Goal: Contribute content: Contribute content

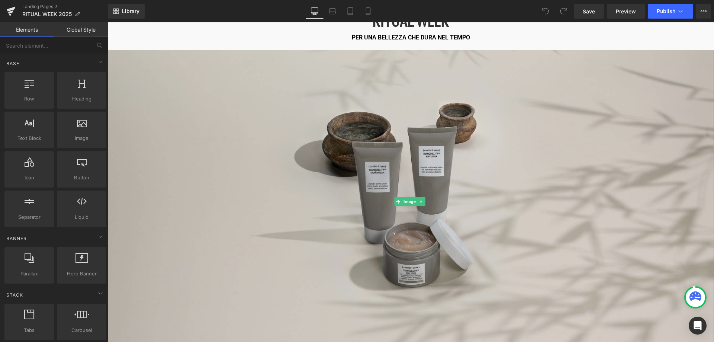
scroll to position [74, 0]
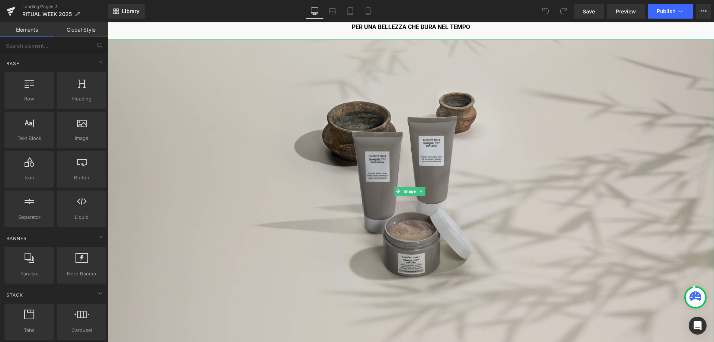
click at [344, 200] on img at bounding box center [410, 190] width 606 height 303
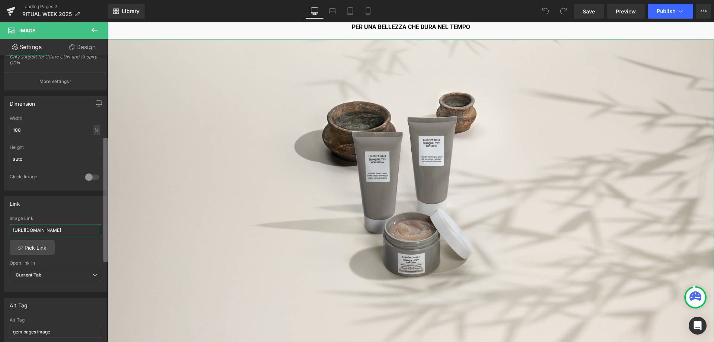
scroll to position [0, 21]
drag, startPoint x: 70, startPoint y: 230, endPoint x: 107, endPoint y: 228, distance: 38.0
click at [107, 228] on div "Image [URL][DOMAIN_NAME] Replace Image Upload image or Browse gallery Image Src…" at bounding box center [54, 200] width 108 height 290
click at [374, 13] on link "Mobile" at bounding box center [368, 11] width 18 height 15
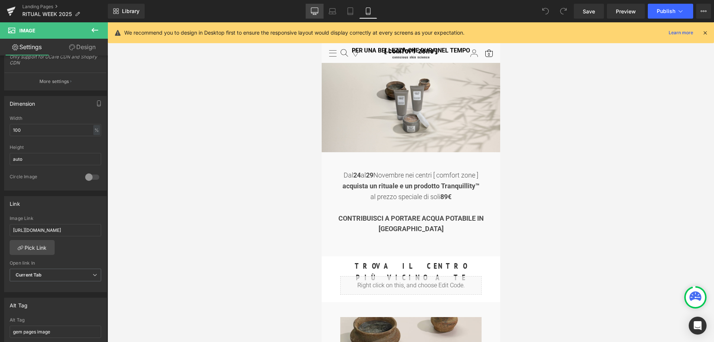
click at [315, 14] on icon at bounding box center [314, 10] width 7 height 7
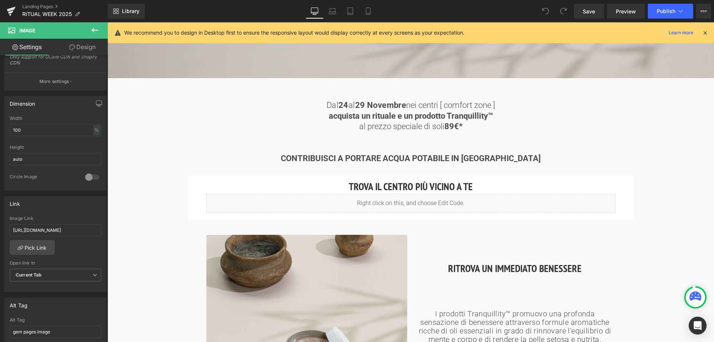
scroll to position [348, 0]
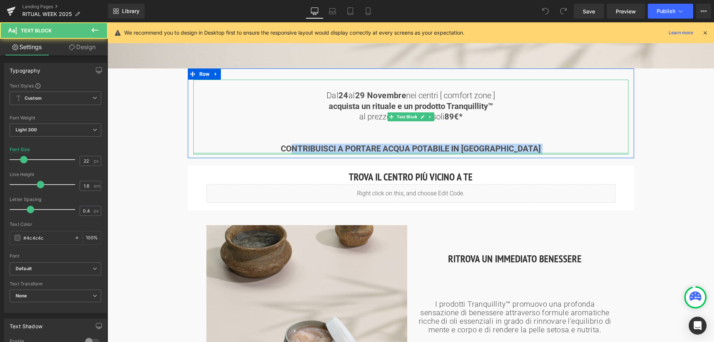
drag, startPoint x: 306, startPoint y: 148, endPoint x: 500, endPoint y: 151, distance: 194.8
click at [500, 151] on div "Dal [DATE] al [DATE] nei centri [ comfort zone ] acquista un rituale e un prodo…" at bounding box center [410, 117] width 435 height 74
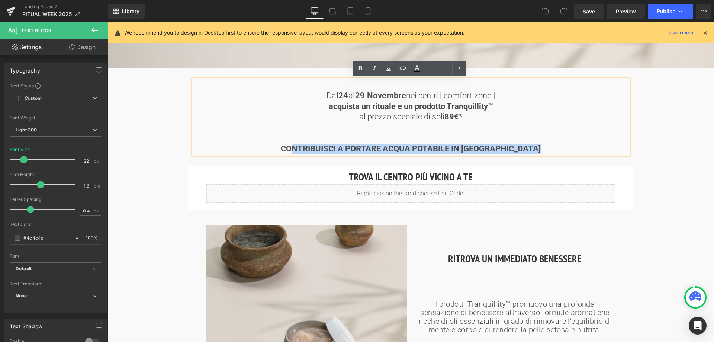
click at [513, 144] on strong "CONTRIBUISCI A PORTARE ACQUA POTABILE IN [GEOGRAPHIC_DATA]" at bounding box center [411, 148] width 260 height 9
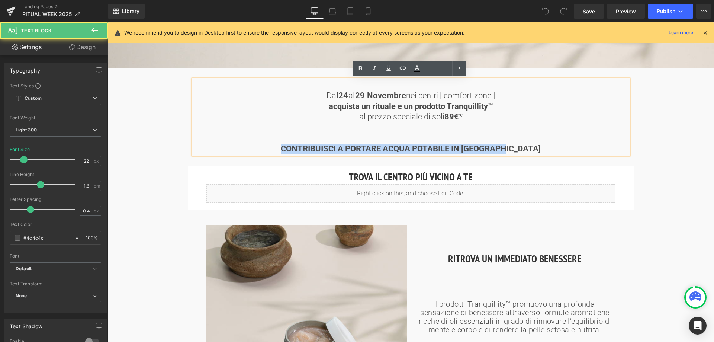
drag, startPoint x: 522, startPoint y: 146, endPoint x: 284, endPoint y: 148, distance: 238.6
click at [284, 148] on p "CONTRIBUISCI A PORTARE ACQUA POTABILE IN [GEOGRAPHIC_DATA]" at bounding box center [410, 148] width 435 height 11
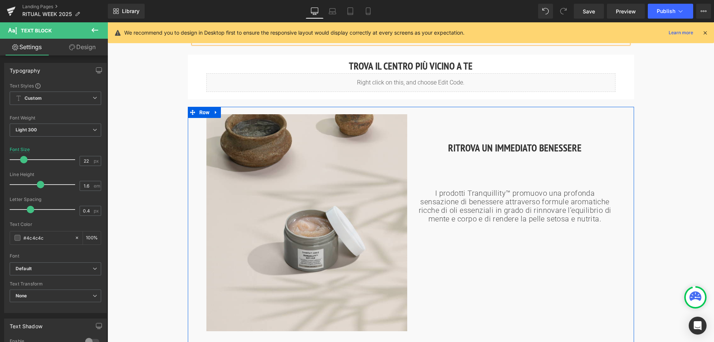
scroll to position [460, 0]
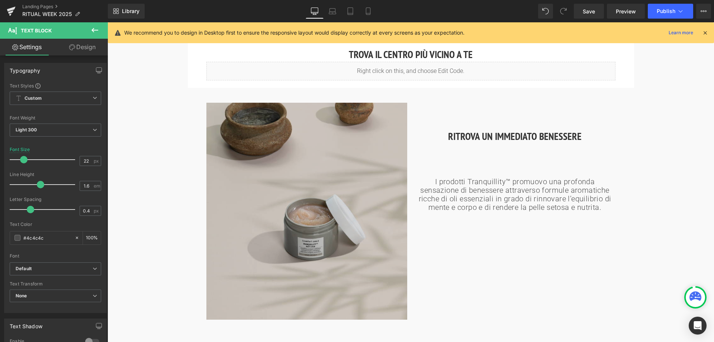
click at [272, 221] on img at bounding box center [306, 211] width 201 height 216
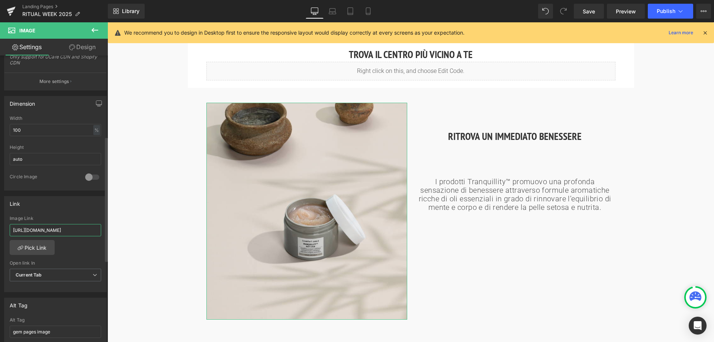
scroll to position [0, 21]
drag, startPoint x: 192, startPoint y: 251, endPoint x: 111, endPoint y: 231, distance: 83.1
drag, startPoint x: 120, startPoint y: 253, endPoint x: 139, endPoint y: 228, distance: 31.1
paste input "roducts/tranquillity-body-scrub?_pos=3&_sid=0d0a032c6&_ss=r"
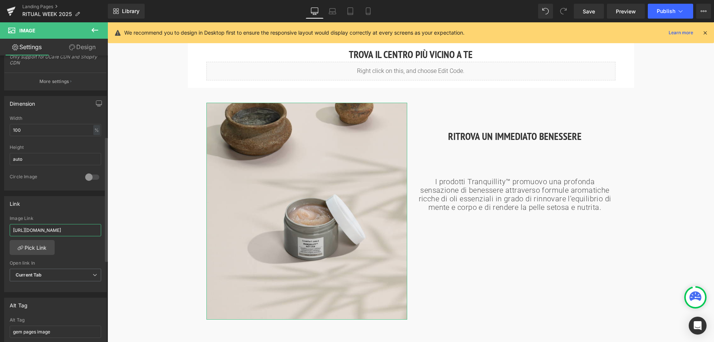
scroll to position [0, 124]
drag, startPoint x: 96, startPoint y: 229, endPoint x: 25, endPoint y: 229, distance: 71.7
click at [25, 229] on input "[URL][DOMAIN_NAME]" at bounding box center [55, 230] width 91 height 12
type input "[URL][DOMAIN_NAME]"
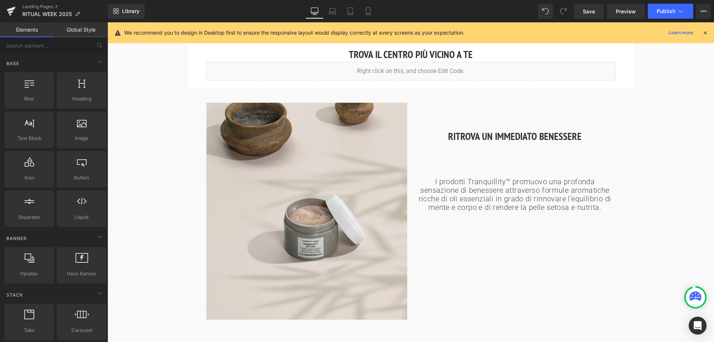
click at [145, 214] on div "RITUAL WEEK PER UNA BELLEZZA CHE DURA NEL TEMPO Heading Image Dal [DATE] al [DA…" at bounding box center [410, 255] width 606 height 1284
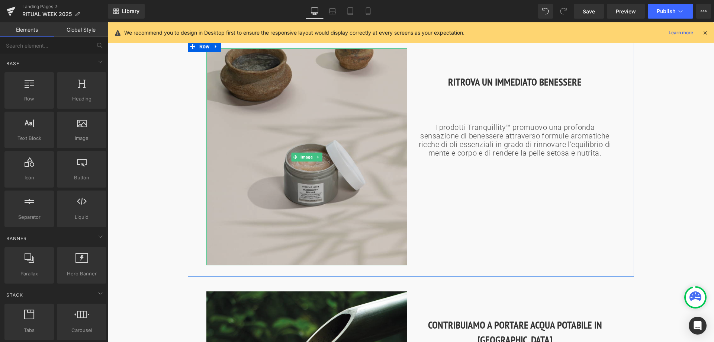
scroll to position [497, 0]
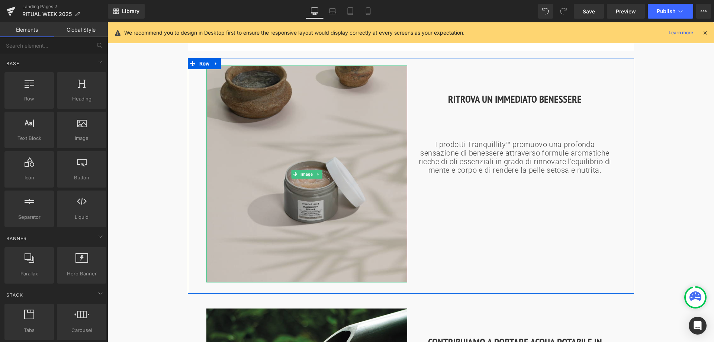
click at [306, 219] on img at bounding box center [306, 173] width 201 height 216
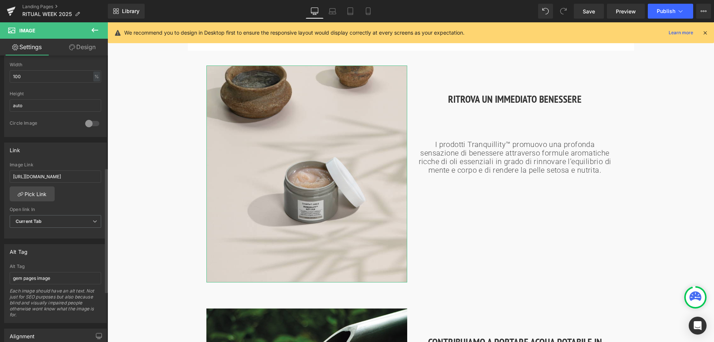
scroll to position [260, 0]
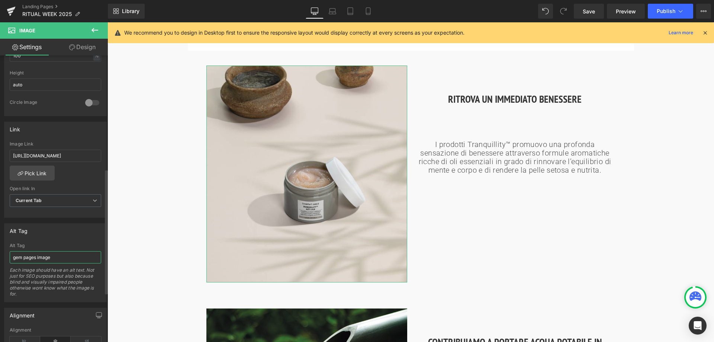
click at [57, 259] on input "gem pages image" at bounding box center [55, 257] width 91 height 12
drag, startPoint x: 75, startPoint y: 255, endPoint x: -52, endPoint y: 255, distance: 127.5
click at [0, 255] on html "You are previewing how the will restyle your page. You can not edit Elements in…" at bounding box center [357, 171] width 714 height 342
type input "Tranqullity Scrub"
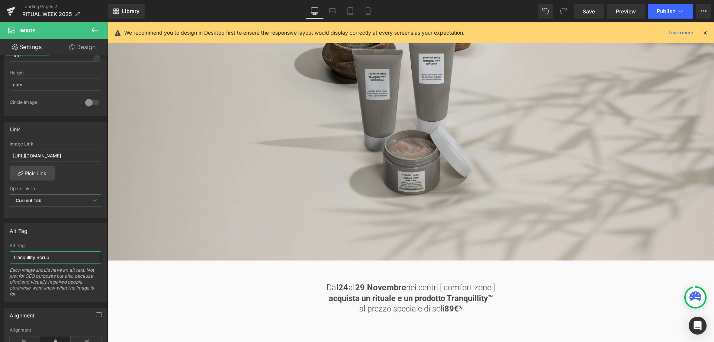
scroll to position [162, 0]
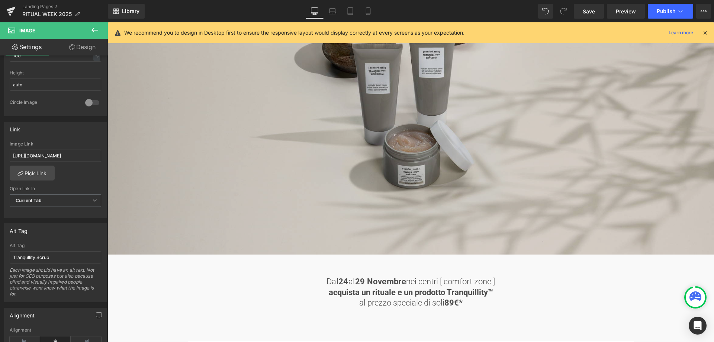
click at [444, 160] on img at bounding box center [410, 102] width 606 height 303
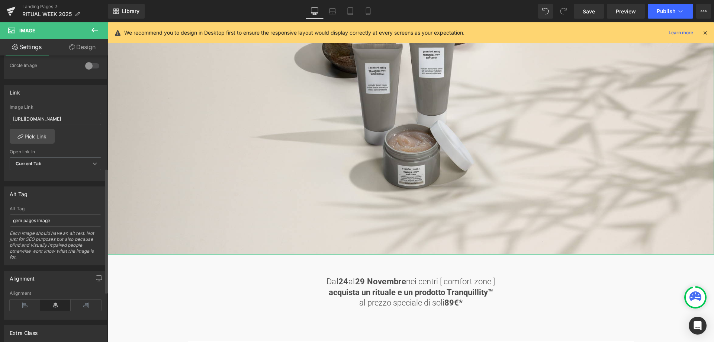
scroll to position [297, 0]
drag, startPoint x: 45, startPoint y: 220, endPoint x: -14, endPoint y: 220, distance: 59.1
click at [0, 220] on html "You are previewing how the will restyle your page. You can not edit Elements in…" at bounding box center [357, 171] width 714 height 342
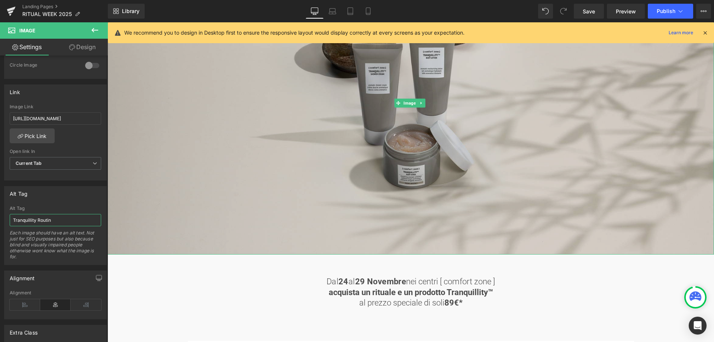
type input "Tranquillity Routine"
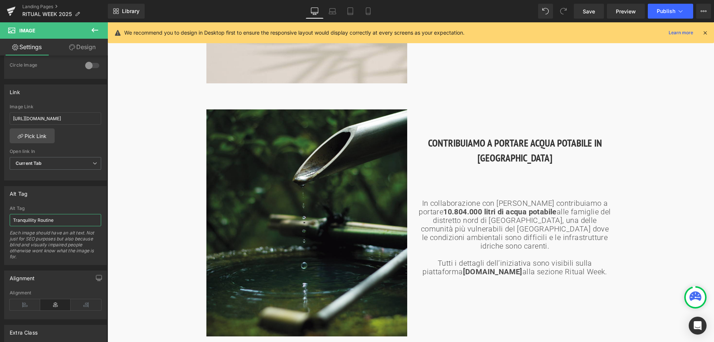
scroll to position [720, 0]
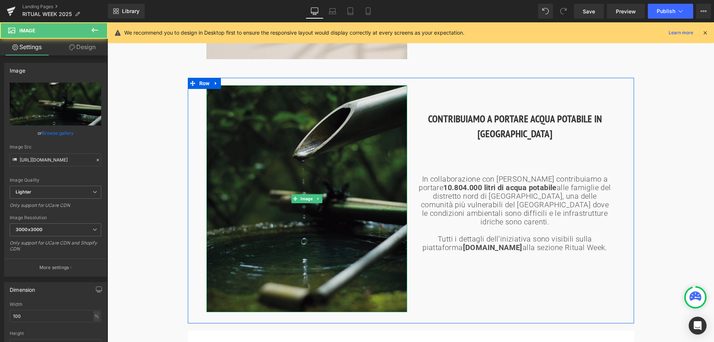
click at [349, 217] on img at bounding box center [306, 198] width 201 height 227
click at [333, 226] on img at bounding box center [306, 198] width 201 height 227
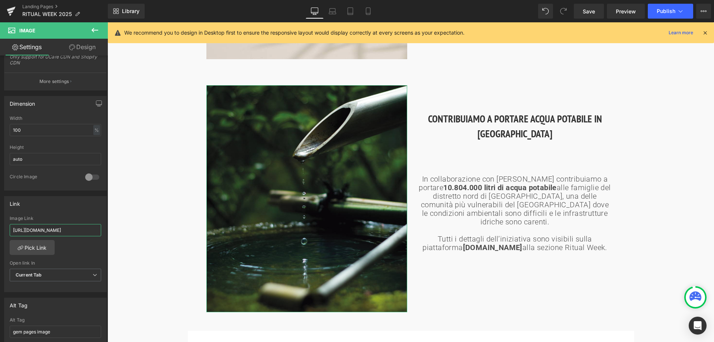
scroll to position [0, 21]
drag, startPoint x: 162, startPoint y: 249, endPoint x: 116, endPoint y: 227, distance: 51.6
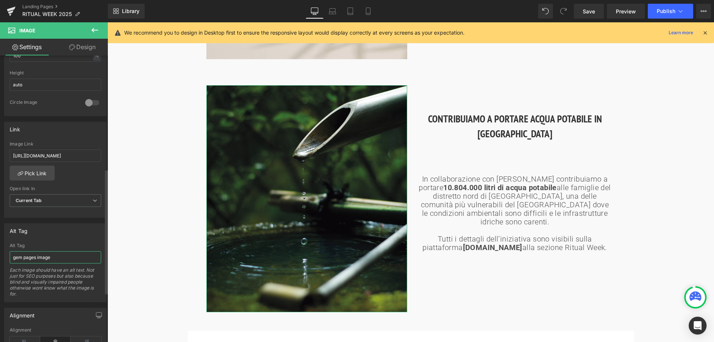
scroll to position [0, 0]
drag, startPoint x: 53, startPoint y: 256, endPoint x: -7, endPoint y: 256, distance: 60.2
click at [0, 256] on html "You are previewing how the will restyle your page. You can not edit Elements in…" at bounding box center [357, 171] width 714 height 342
type input "Acqua che scorre"
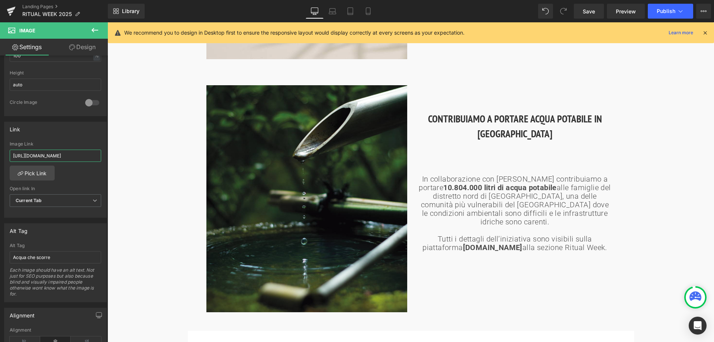
drag, startPoint x: 121, startPoint y: 175, endPoint x: 154, endPoint y: 162, distance: 35.5
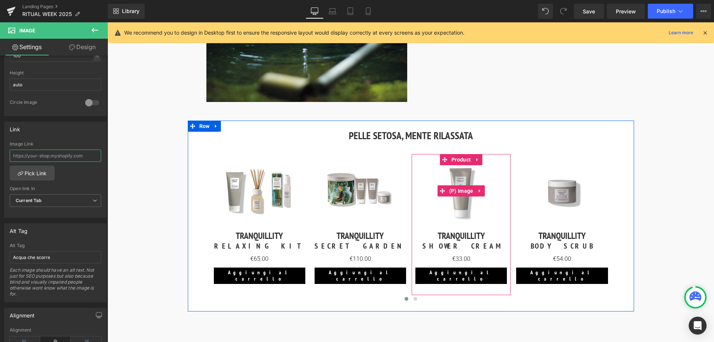
scroll to position [943, 0]
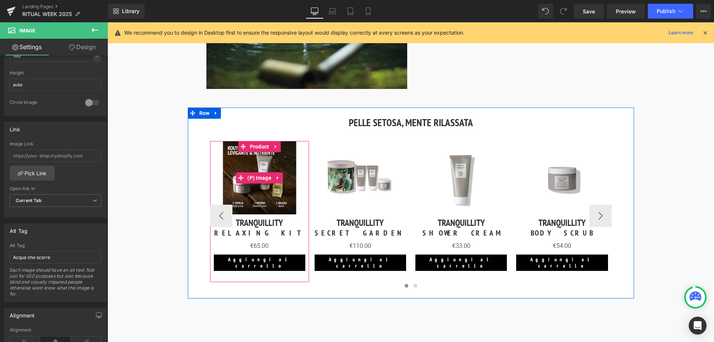
click at [255, 190] on img at bounding box center [259, 177] width 73 height 73
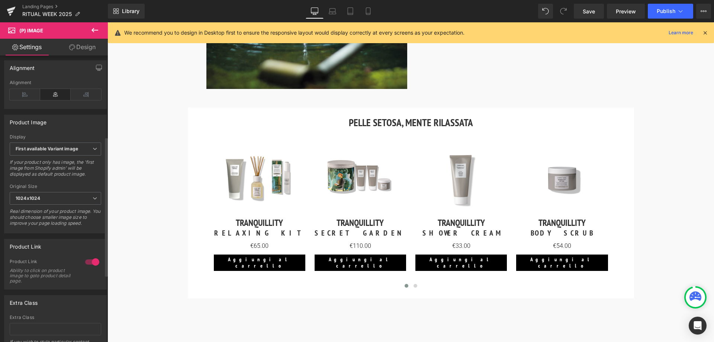
scroll to position [260, 0]
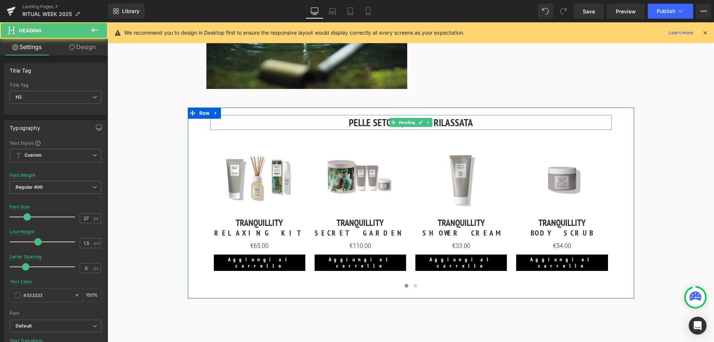
click at [368, 126] on strong "PELLE SETOSA, MENTE RILASSATA" at bounding box center [411, 122] width 124 height 13
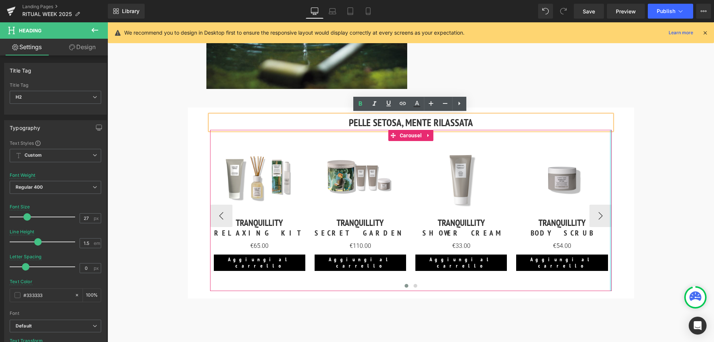
click at [610, 211] on div at bounding box center [611, 210] width 2 height 161
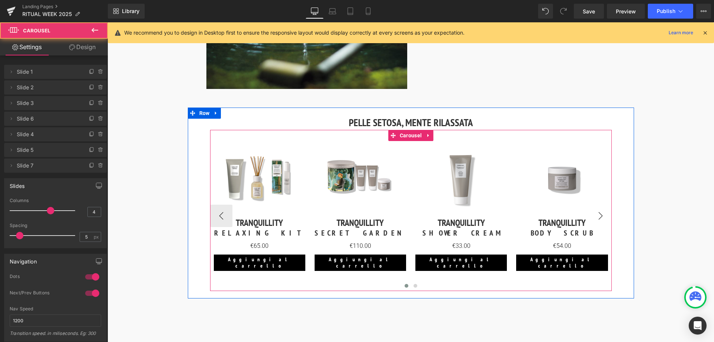
click at [603, 214] on button "›" at bounding box center [600, 215] width 22 height 22
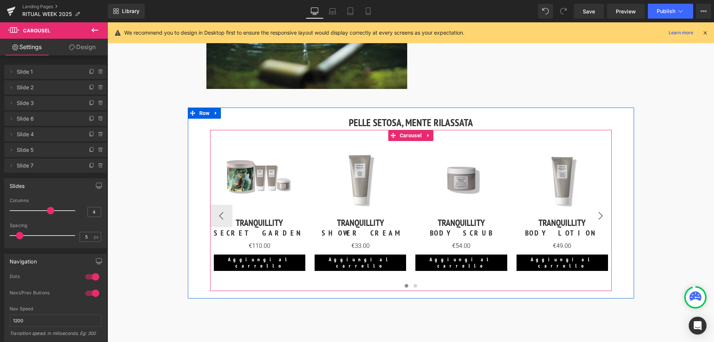
click at [602, 214] on button "›" at bounding box center [600, 215] width 22 height 22
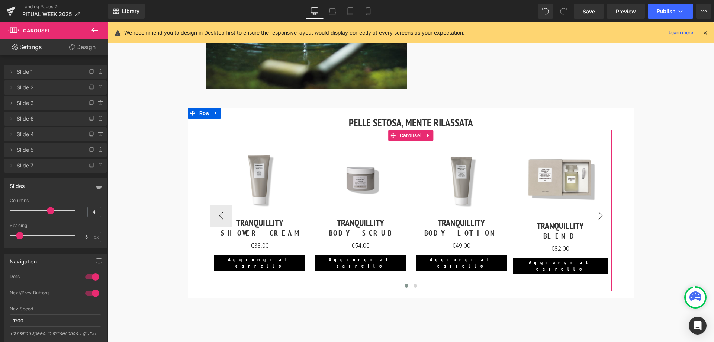
click at [602, 214] on button "›" at bounding box center [600, 215] width 22 height 22
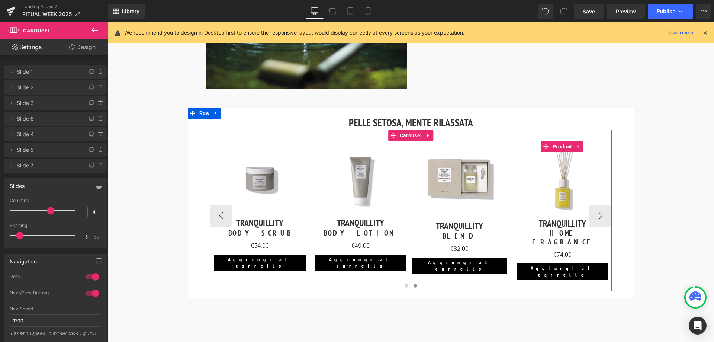
click at [600, 214] on div "Sale Off (P) Image TRANQUILLITY Heading HOME FRAGRANCE (P) Title €74.00 (P) Pri…" at bounding box center [561, 210] width 91 height 139
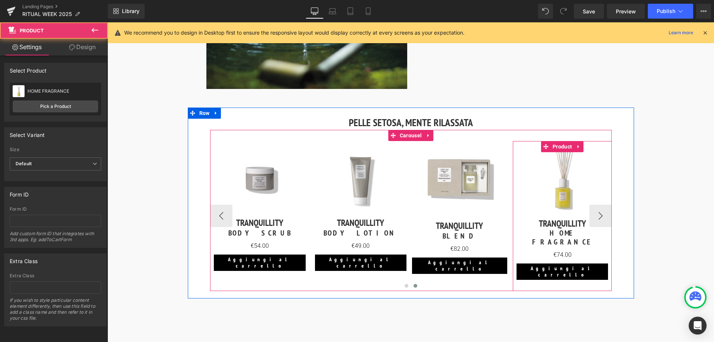
drag, startPoint x: 600, startPoint y: 214, endPoint x: 592, endPoint y: 218, distance: 9.3
click at [602, 216] on div "Sale Off (P) Image TRANQUILLITY Heading HOME FRAGRANCE (P) Title €74.00 (P) Pri…" at bounding box center [561, 210] width 91 height 139
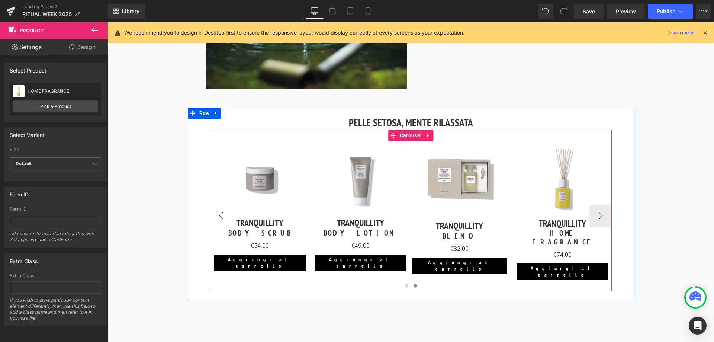
click at [220, 215] on button "‹" at bounding box center [221, 215] width 22 height 22
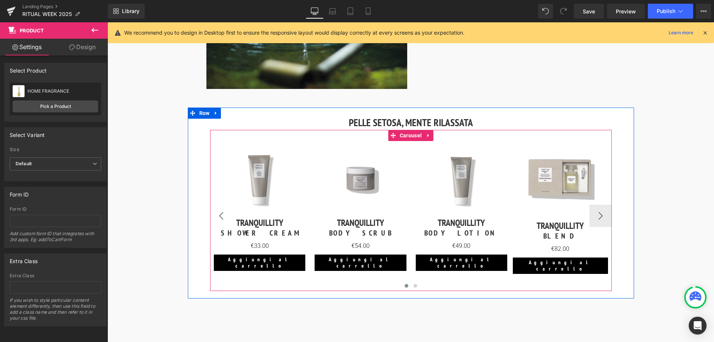
click at [220, 215] on button "‹" at bounding box center [221, 215] width 22 height 22
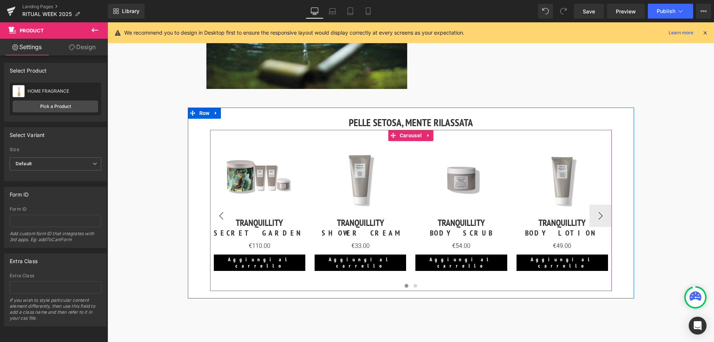
click at [220, 215] on button "‹" at bounding box center [221, 215] width 22 height 22
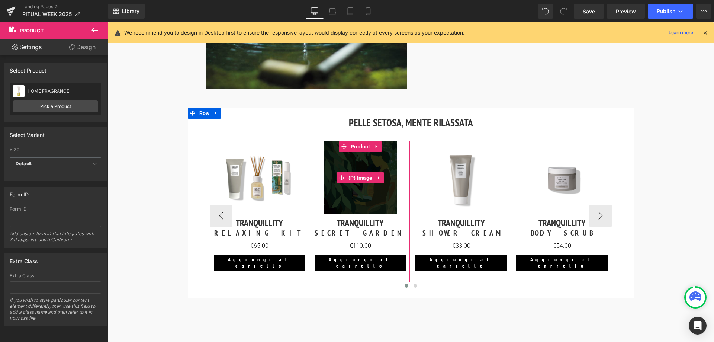
click at [349, 201] on img at bounding box center [359, 177] width 73 height 73
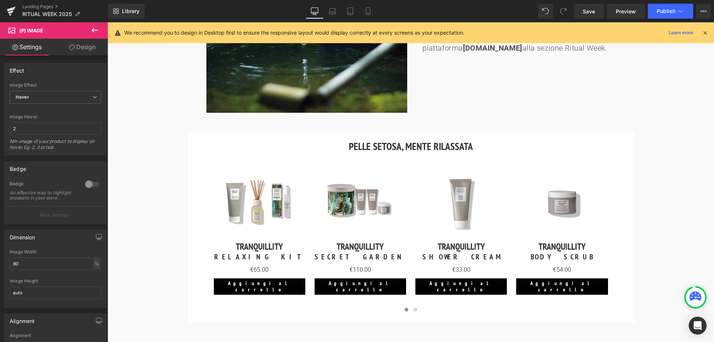
scroll to position [906, 0]
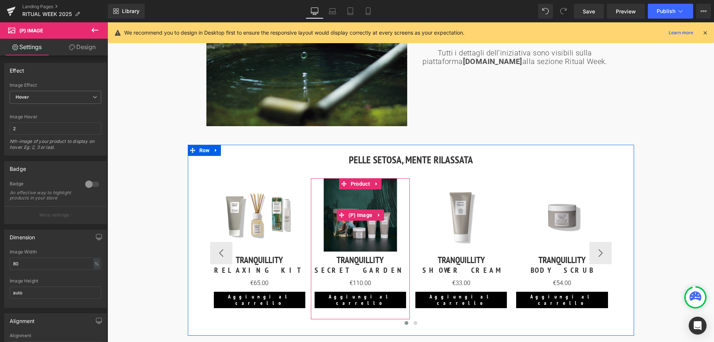
click at [355, 222] on img at bounding box center [359, 214] width 73 height 73
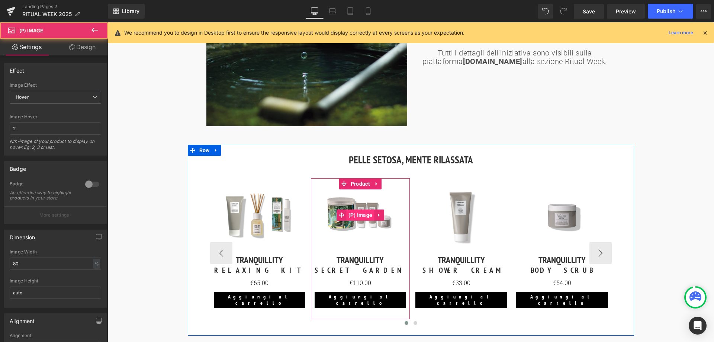
click at [358, 216] on span "(P) Image" at bounding box center [360, 214] width 28 height 11
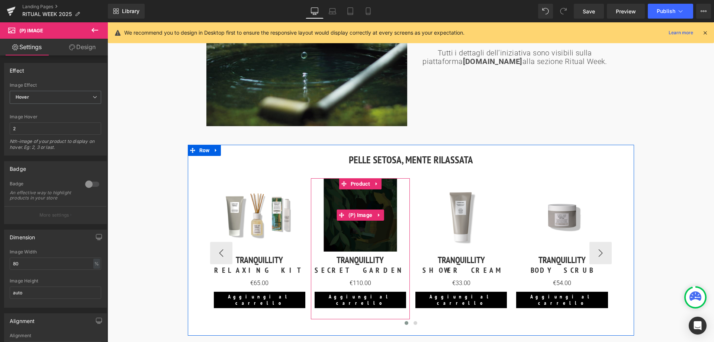
click at [360, 191] on img at bounding box center [359, 214] width 73 height 73
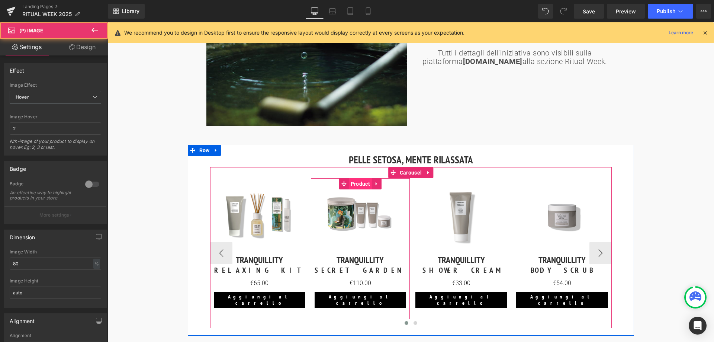
click at [360, 184] on span "Product" at bounding box center [360, 183] width 23 height 11
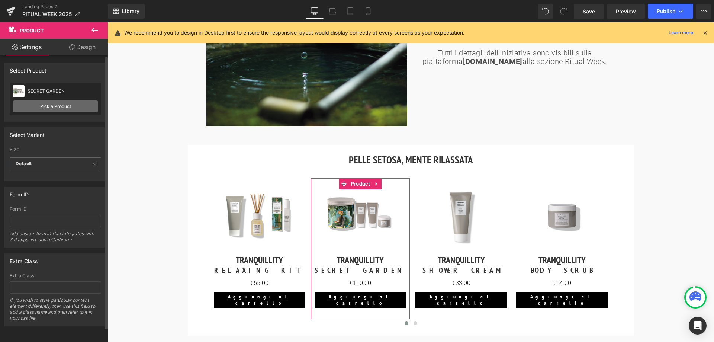
click at [53, 109] on link "Pick a Product" at bounding box center [55, 106] width 85 height 12
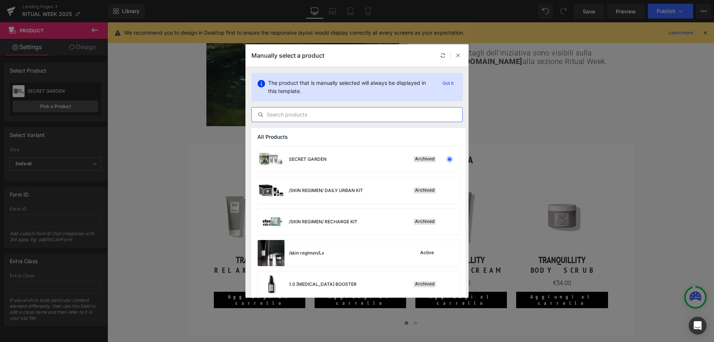
click at [330, 113] on input "text" at bounding box center [357, 114] width 210 height 9
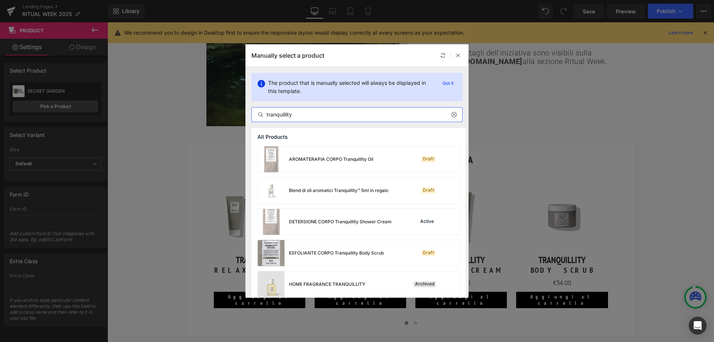
type input "tranquillity"
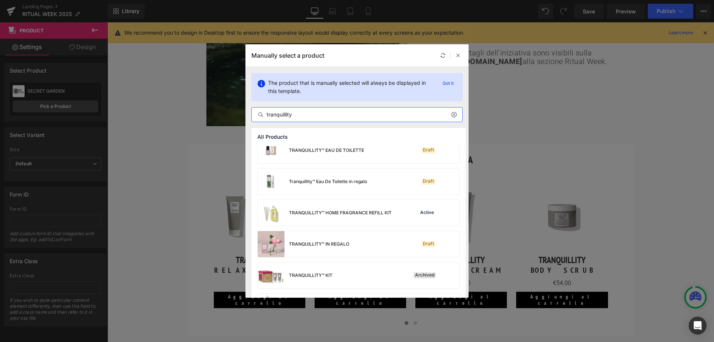
scroll to position [558, 0]
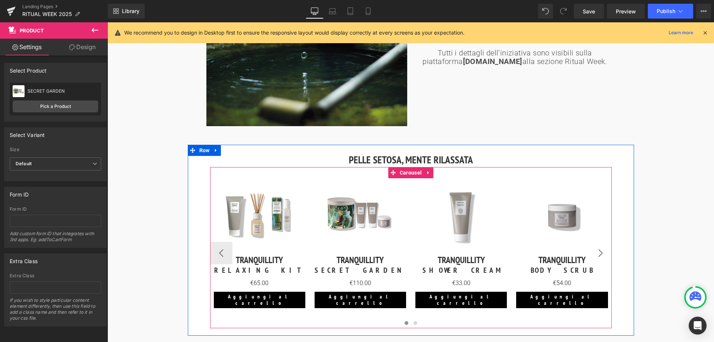
click at [600, 253] on button "›" at bounding box center [600, 253] width 22 height 22
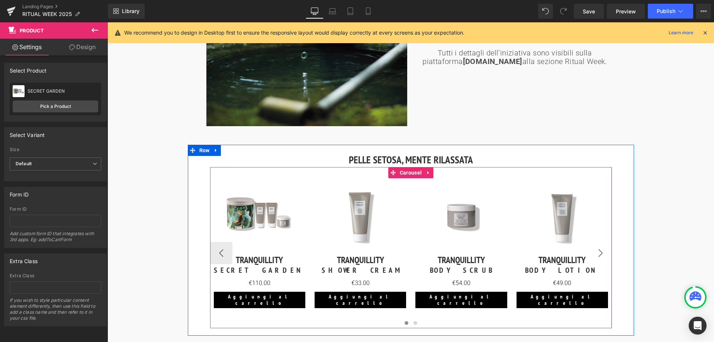
click at [600, 253] on button "›" at bounding box center [600, 253] width 22 height 22
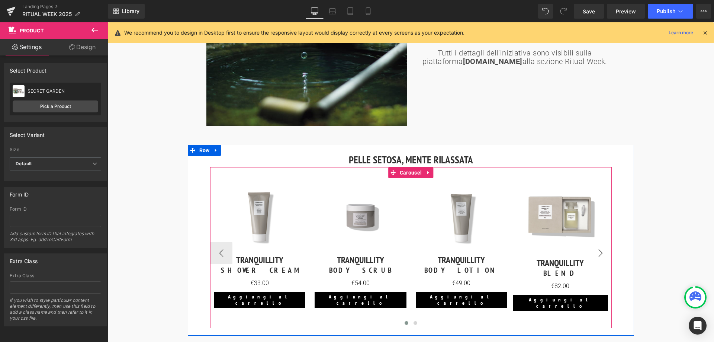
click at [600, 253] on button "›" at bounding box center [600, 253] width 22 height 22
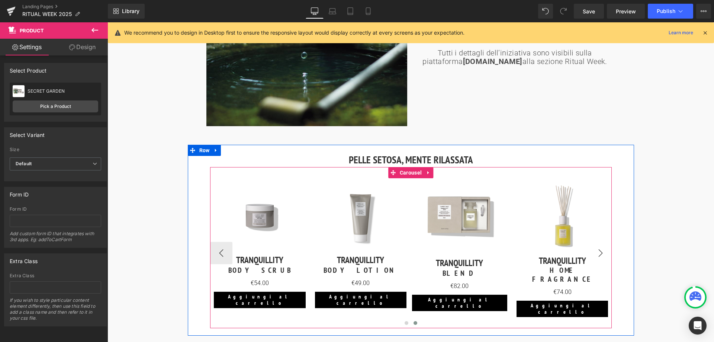
click at [600, 253] on div "TRANQUILLITY Heading" at bounding box center [561, 260] width 91 height 14
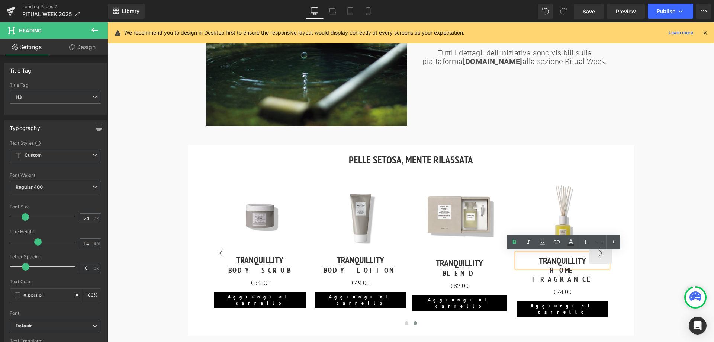
click at [216, 244] on button "‹" at bounding box center [221, 253] width 22 height 22
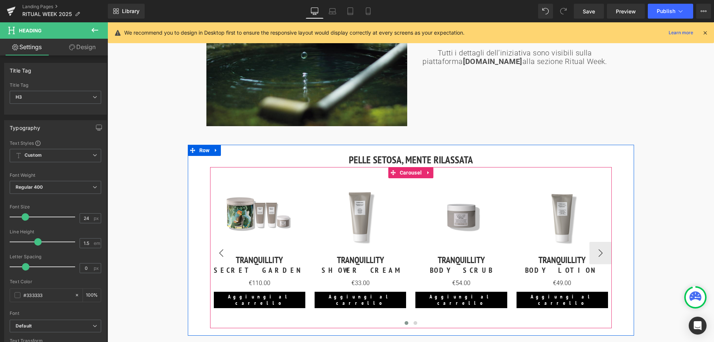
click at [216, 244] on button "‹" at bounding box center [221, 253] width 22 height 22
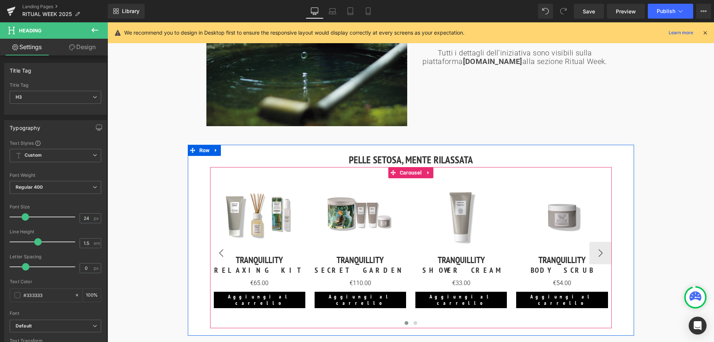
click at [411, 244] on div "Sale Off (P) Image TRANQUILLITY Heading SHOWER CREAM (P) Title €33.00 (P) Price…" at bounding box center [460, 248] width 99 height 141
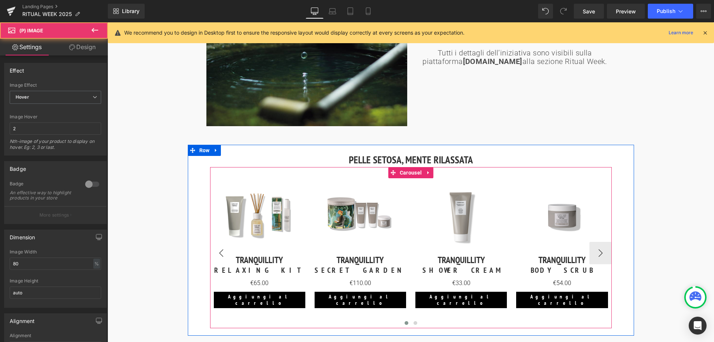
click at [323, 244] on img at bounding box center [359, 214] width 73 height 73
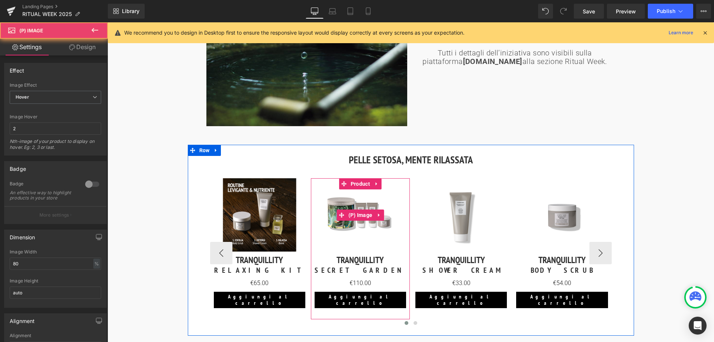
click at [216, 244] on link "Sale Off" at bounding box center [259, 214] width 91 height 73
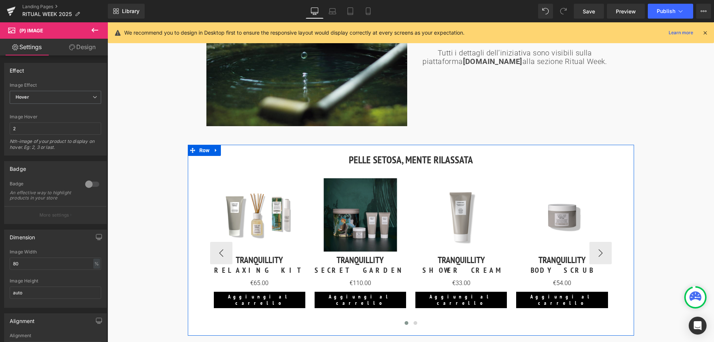
click at [361, 224] on img at bounding box center [359, 214] width 73 height 73
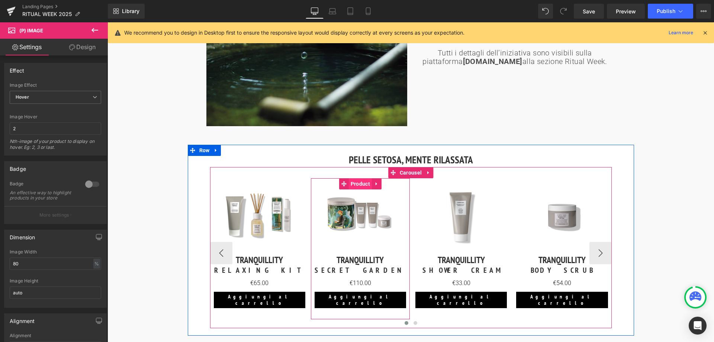
click at [363, 182] on span "Product" at bounding box center [360, 183] width 23 height 11
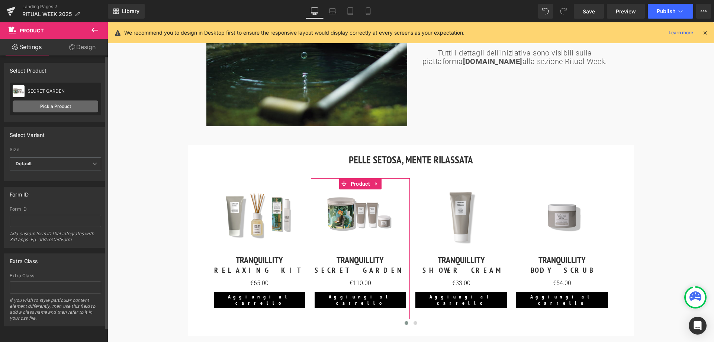
click at [41, 111] on link "Pick a Product" at bounding box center [55, 106] width 85 height 12
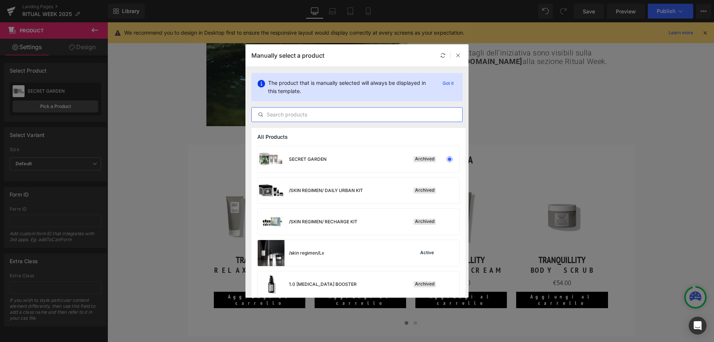
click at [351, 117] on input "text" at bounding box center [357, 114] width 210 height 9
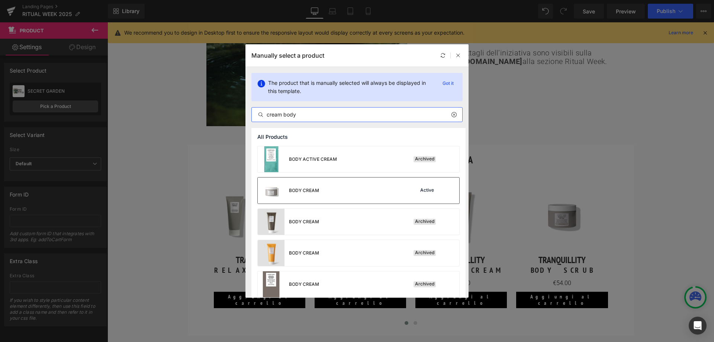
type input "cream body"
click at [361, 188] on div "BODY CREAM Active" at bounding box center [358, 190] width 201 height 26
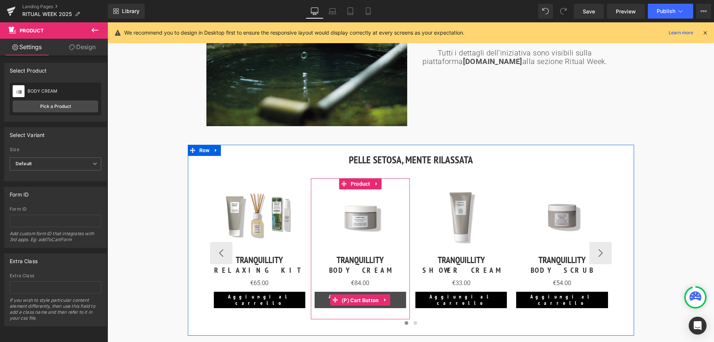
click at [370, 297] on span "(P) Cart Button" at bounding box center [360, 299] width 41 height 11
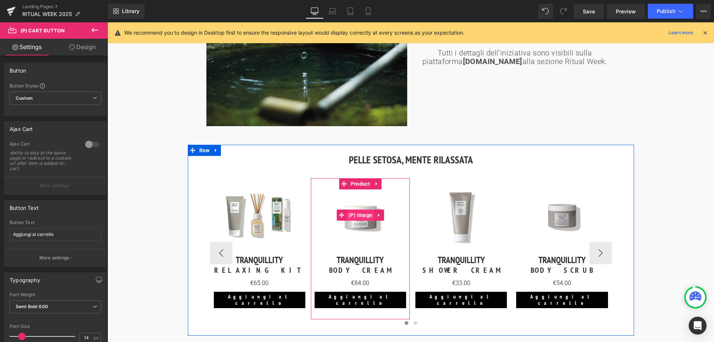
click at [357, 218] on span "(P) Image" at bounding box center [360, 214] width 28 height 11
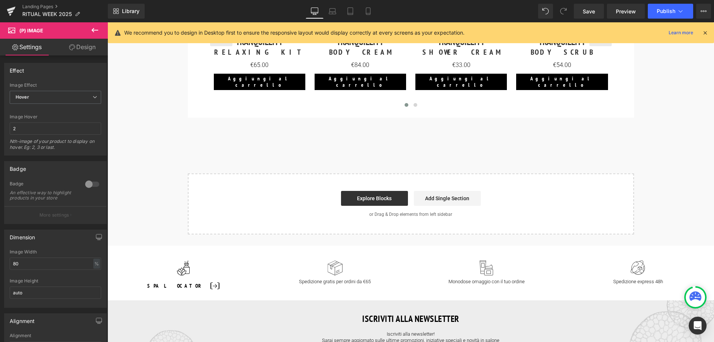
scroll to position [1129, 0]
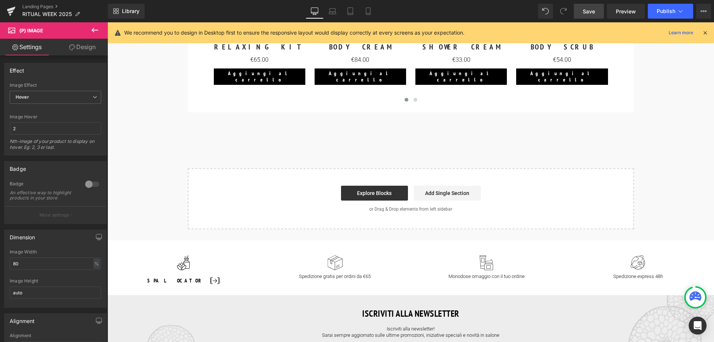
drag, startPoint x: 586, startPoint y: 10, endPoint x: 518, endPoint y: 119, distance: 128.6
click at [586, 10] on span "Save" at bounding box center [588, 11] width 12 height 8
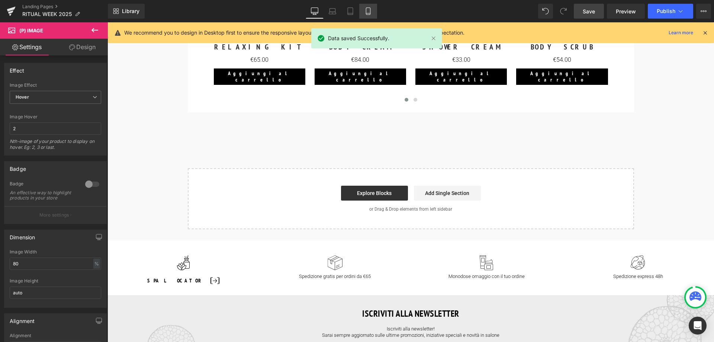
click at [369, 12] on icon at bounding box center [367, 10] width 7 height 7
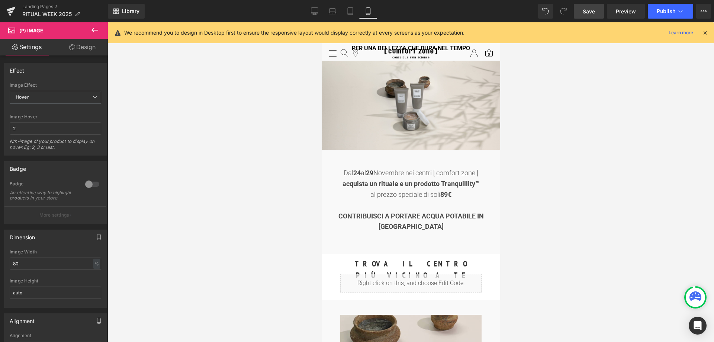
scroll to position [0, 0]
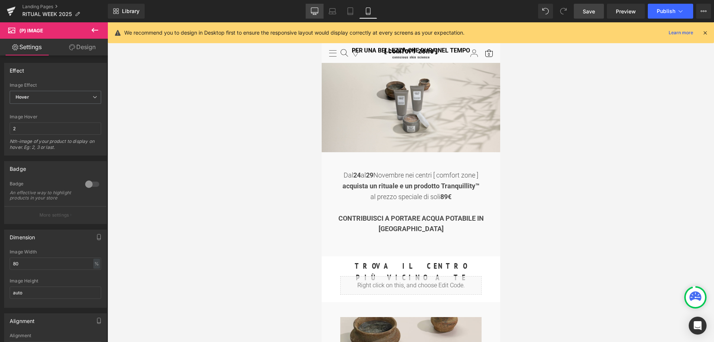
click at [320, 5] on link "Desktop" at bounding box center [315, 11] width 18 height 15
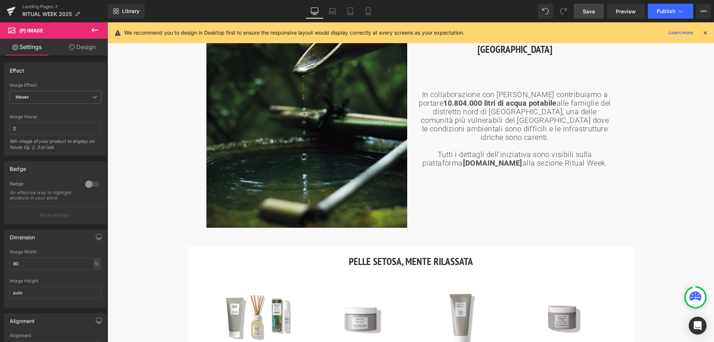
scroll to position [730, 0]
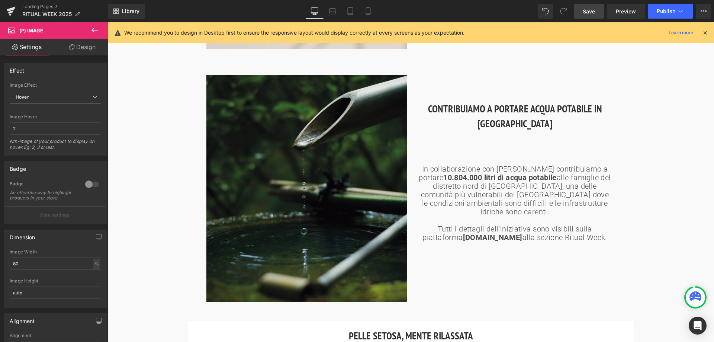
click at [342, 178] on img at bounding box center [306, 188] width 201 height 227
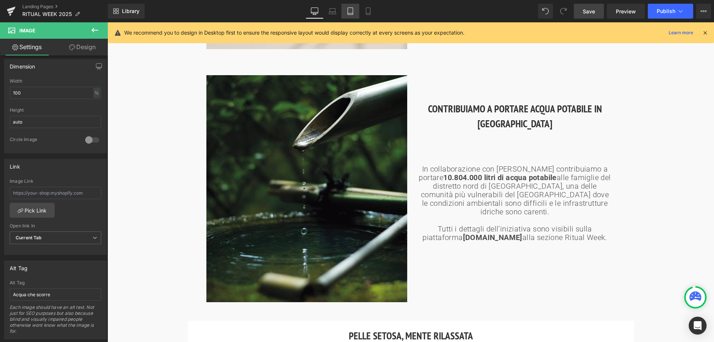
click at [348, 12] on icon at bounding box center [350, 11] width 5 height 7
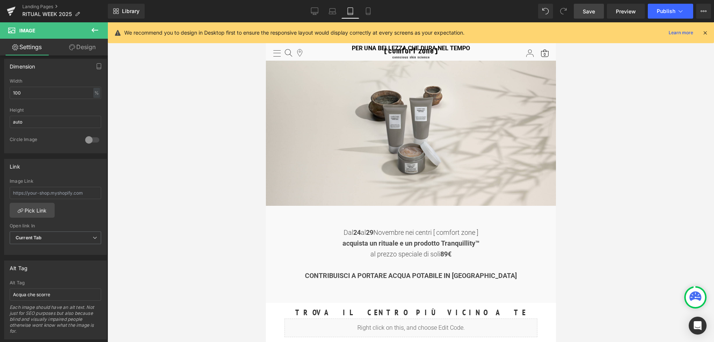
scroll to position [0, 0]
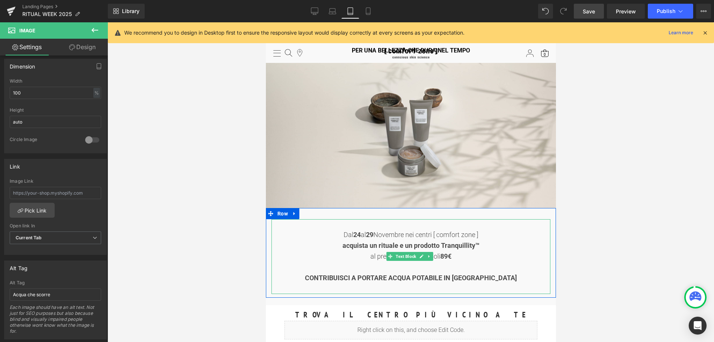
click at [352, 277] on strong "CONTRIBUISCI A PORTARE ACQUA POTABILE IN [GEOGRAPHIC_DATA]" at bounding box center [410, 278] width 212 height 8
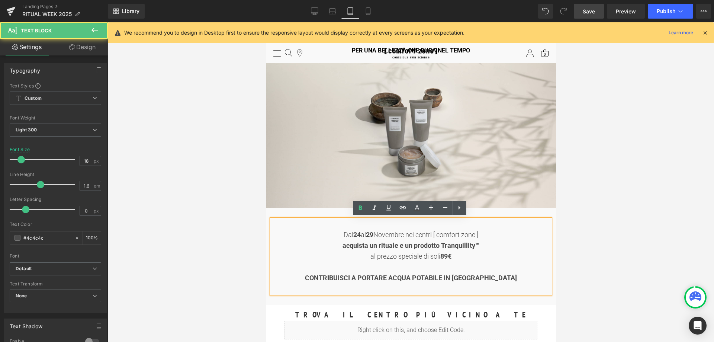
click at [321, 277] on strong "CONTRIBUISCI A PORTARE ACQUA POTABILE IN [GEOGRAPHIC_DATA]" at bounding box center [410, 278] width 212 height 8
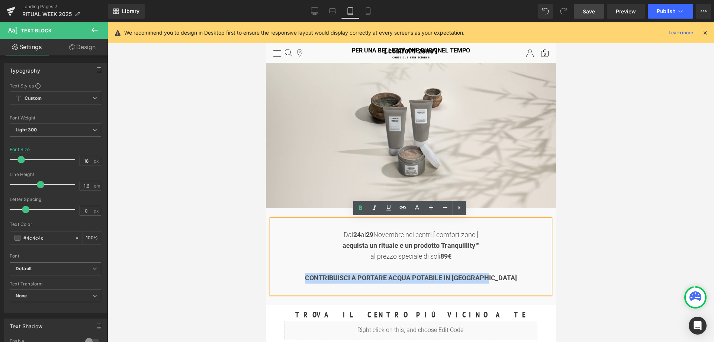
drag, startPoint x: 315, startPoint y: 277, endPoint x: 504, endPoint y: 277, distance: 189.2
click at [504, 277] on div "CONTRIBUISCI A PORTARE ACQUA POTABILE IN [GEOGRAPHIC_DATA]" at bounding box center [410, 277] width 279 height 11
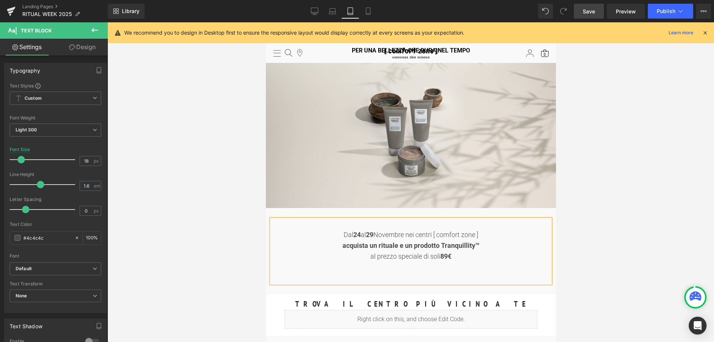
click at [408, 275] on div at bounding box center [410, 277] width 279 height 11
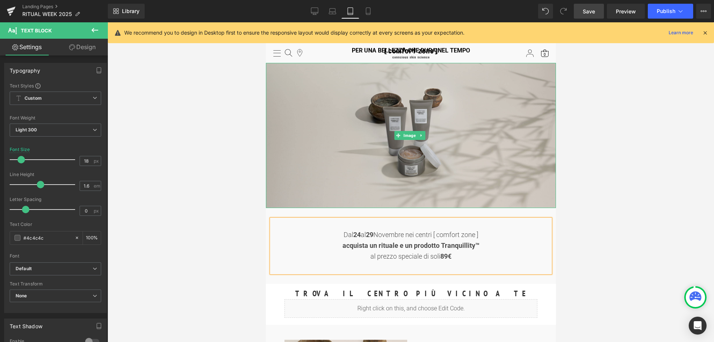
click at [397, 135] on icon at bounding box center [397, 135] width 4 height 4
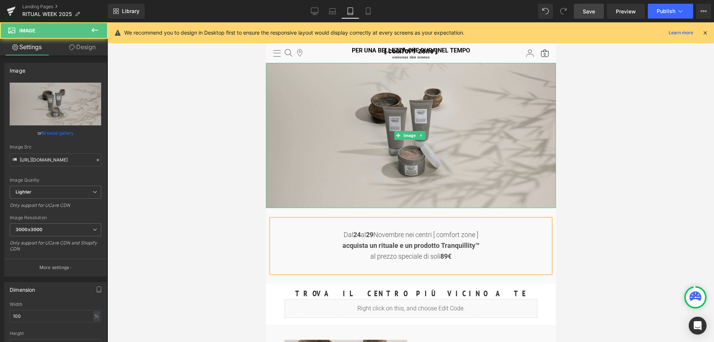
click at [361, 171] on img at bounding box center [410, 135] width 290 height 145
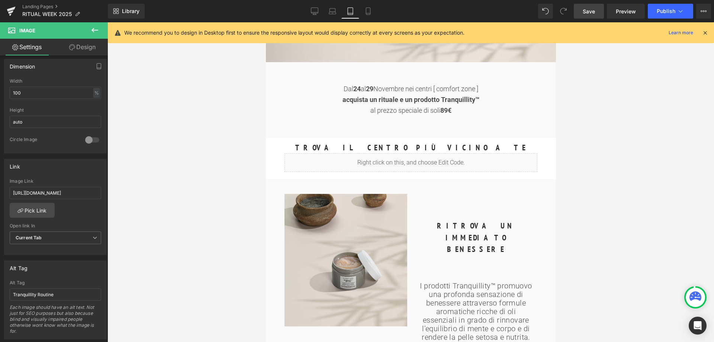
scroll to position [186, 0]
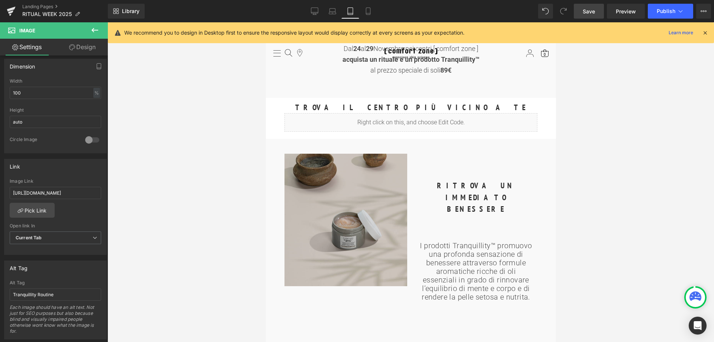
click at [364, 225] on img at bounding box center [345, 220] width 123 height 132
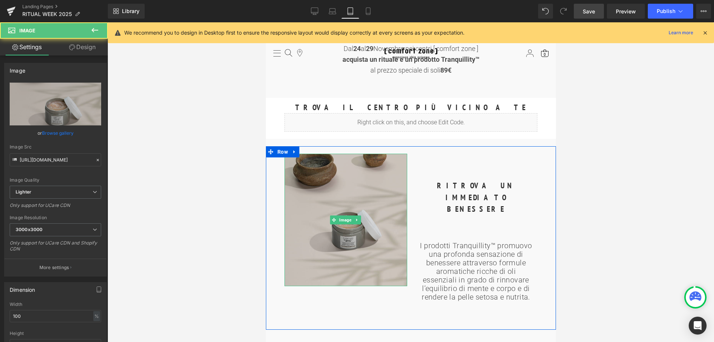
click at [348, 230] on img at bounding box center [345, 220] width 123 height 132
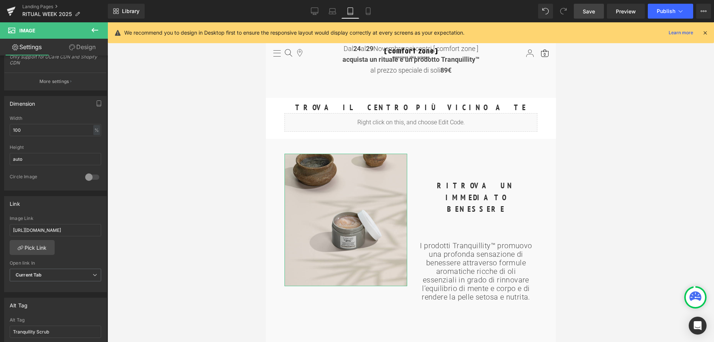
scroll to position [0, 54]
drag, startPoint x: 75, startPoint y: 229, endPoint x: 125, endPoint y: 227, distance: 50.6
click at [125, 227] on div "Image You are previewing how the will restyle your page. You can not edit Eleme…" at bounding box center [357, 177] width 714 height 354
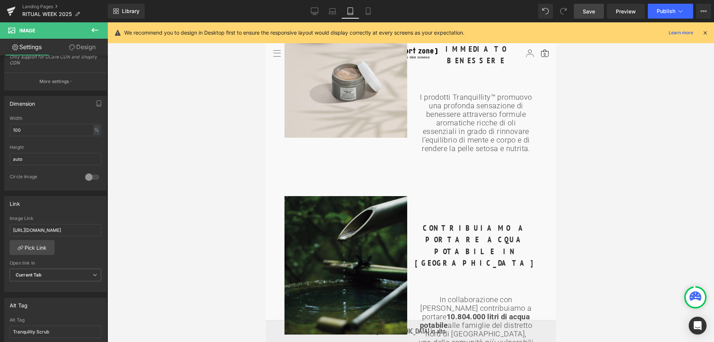
scroll to position [335, 0]
click at [359, 246] on img at bounding box center [345, 264] width 123 height 139
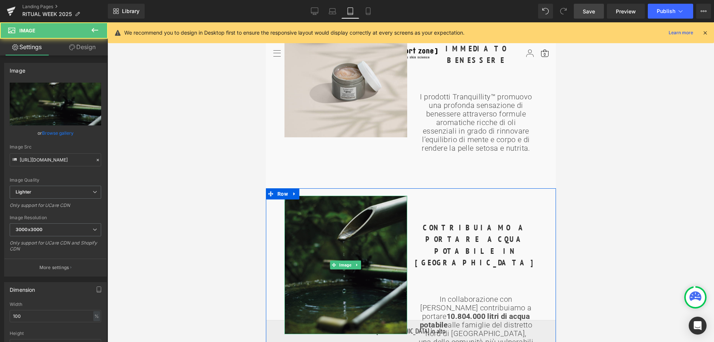
click at [353, 259] on img at bounding box center [345, 264] width 123 height 139
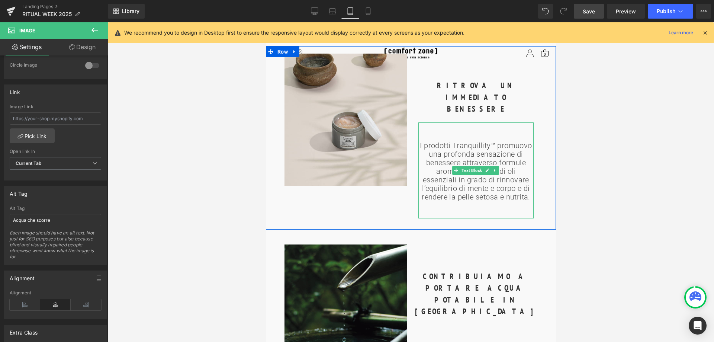
scroll to position [297, 0]
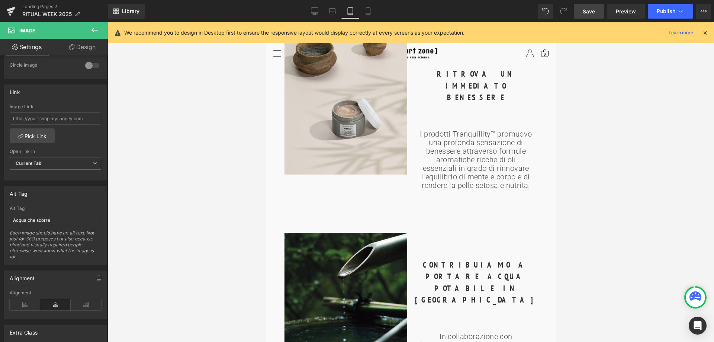
click at [449, 259] on h2 "CONTRIBUIAMO A PORTARE ACQUA POTABILE IN [GEOGRAPHIC_DATA]" at bounding box center [475, 282] width 123 height 47
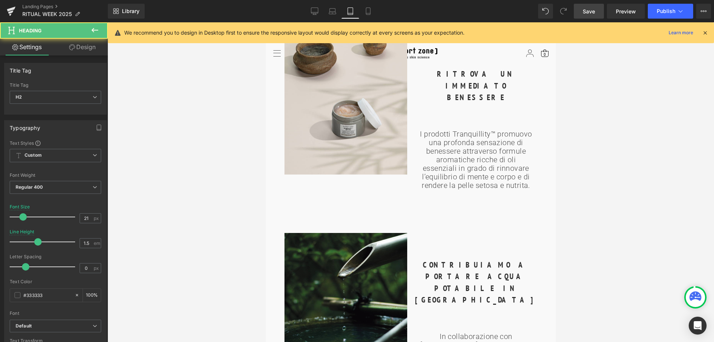
click at [83, 50] on link "Design" at bounding box center [82, 47] width 54 height 17
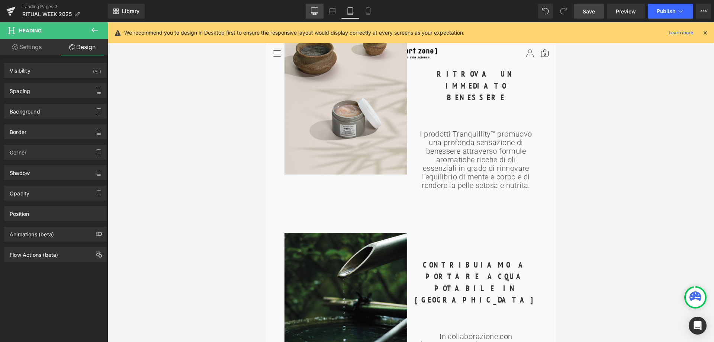
click at [316, 11] on icon at bounding box center [314, 10] width 7 height 7
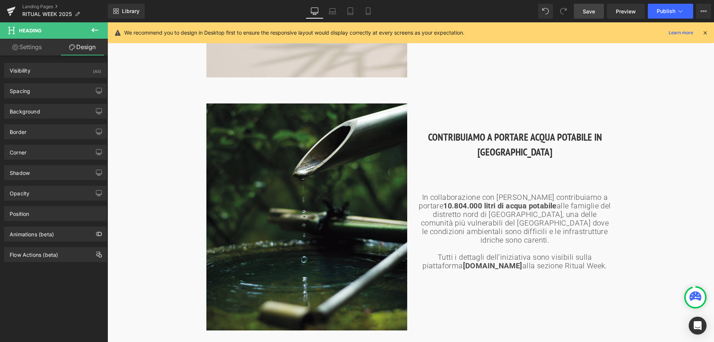
scroll to position [707, 0]
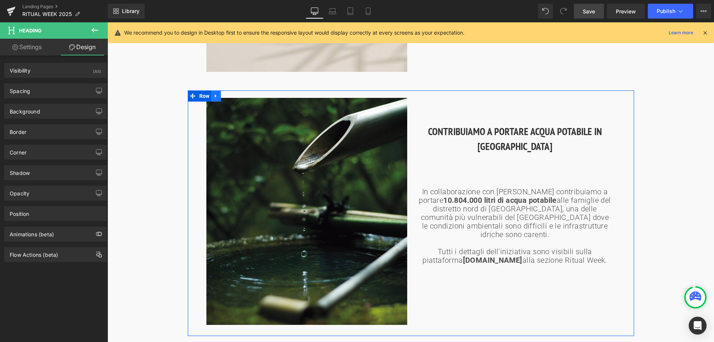
click at [216, 91] on link at bounding box center [216, 95] width 10 height 11
click at [224, 94] on icon at bounding box center [225, 95] width 5 height 5
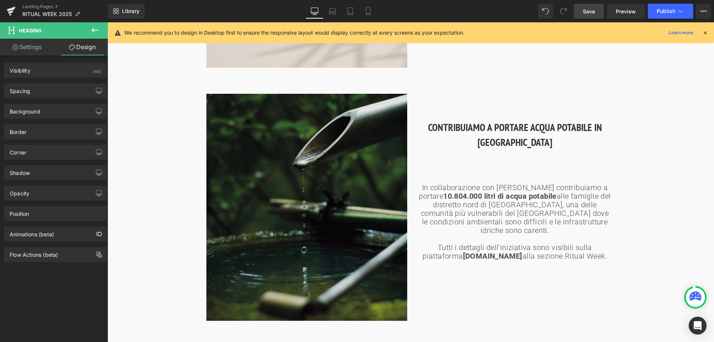
scroll to position [700, 0]
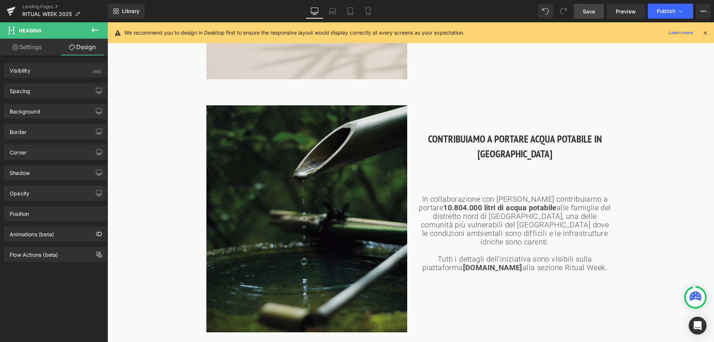
click at [209, 126] on img at bounding box center [306, 218] width 201 height 227
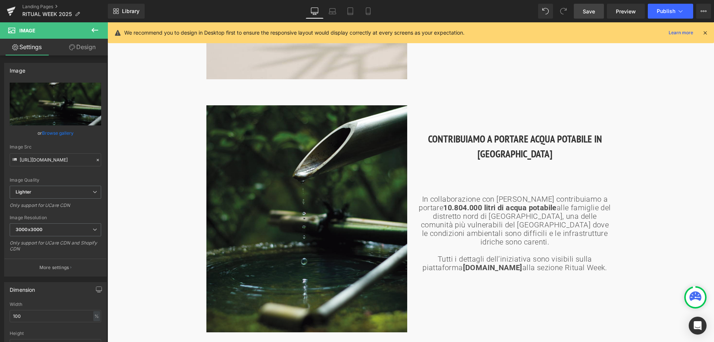
click at [147, 130] on div "RITUAL WEEK PER UNA BELLEZZA CHE DURA NEL TEMPO Heading Image Dal [DATE] al [DA…" at bounding box center [410, 141] width 606 height 1537
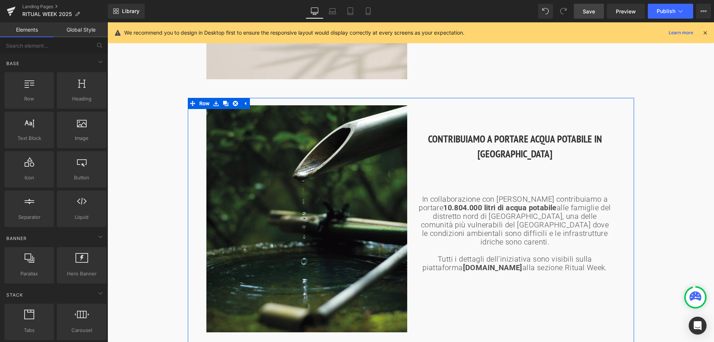
click at [200, 116] on div "Image CONTRIBUIAMO A PORTARE ACQUA POTABILE IN [GEOGRAPHIC_DATA] Heading In col…" at bounding box center [411, 220] width 446 height 245
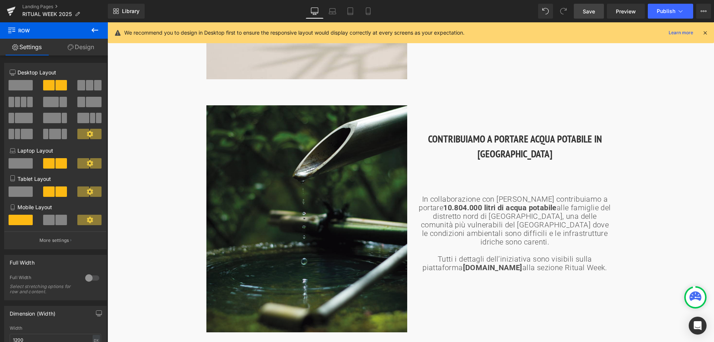
click at [690, 107] on div "RITUAL WEEK PER UNA BELLEZZA CHE DURA NEL TEMPO Heading Image Dal [DATE] al [DA…" at bounding box center [410, 141] width 606 height 1537
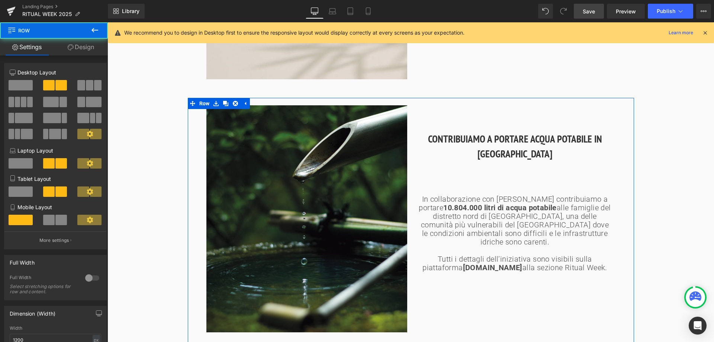
click at [423, 103] on div "Image CONTRIBUIAMO A PORTARE ACQUA POTABILE IN [GEOGRAPHIC_DATA] Heading In col…" at bounding box center [411, 220] width 446 height 245
click at [78, 49] on link "Design" at bounding box center [81, 47] width 54 height 17
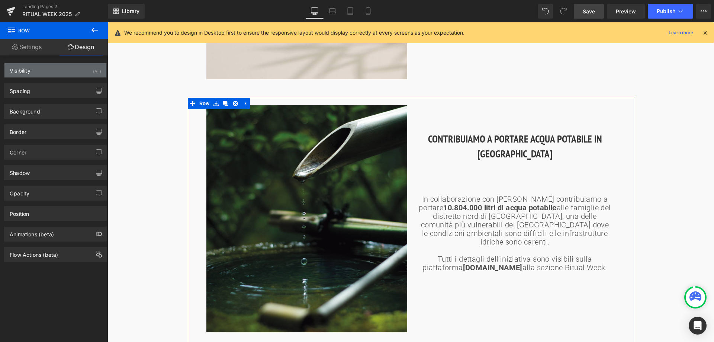
click at [45, 70] on div "Visibility (All)" at bounding box center [55, 70] width 102 height 14
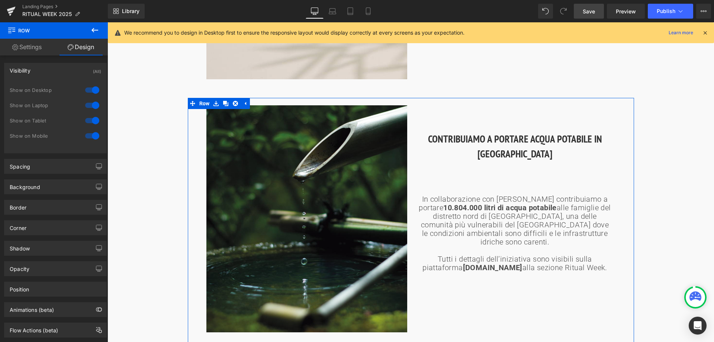
click at [90, 119] on div at bounding box center [92, 120] width 18 height 12
click at [93, 134] on div at bounding box center [92, 136] width 18 height 12
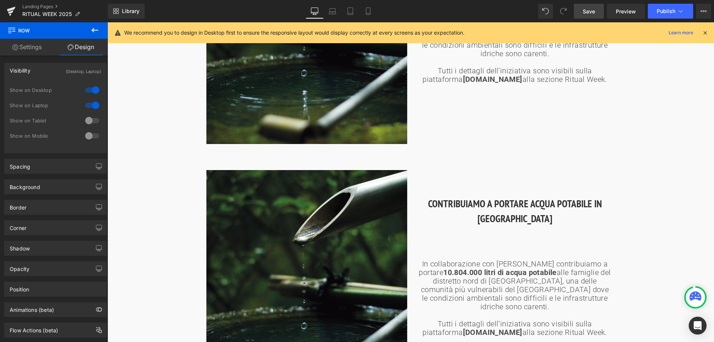
scroll to position [923, 0]
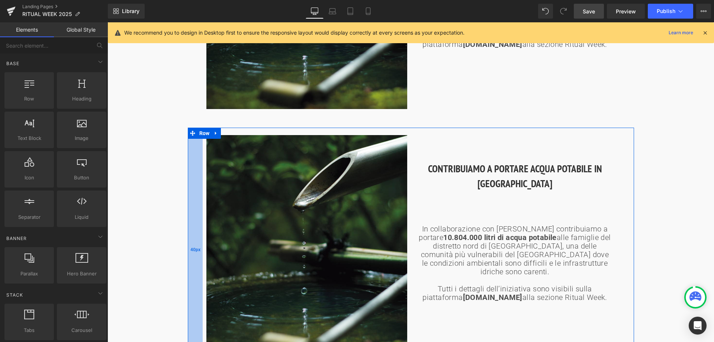
click at [195, 172] on div "40px" at bounding box center [195, 249] width 15 height 245
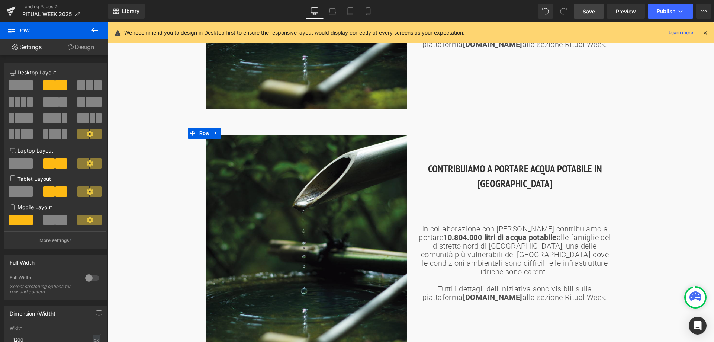
click at [91, 46] on link "Design" at bounding box center [81, 47] width 54 height 17
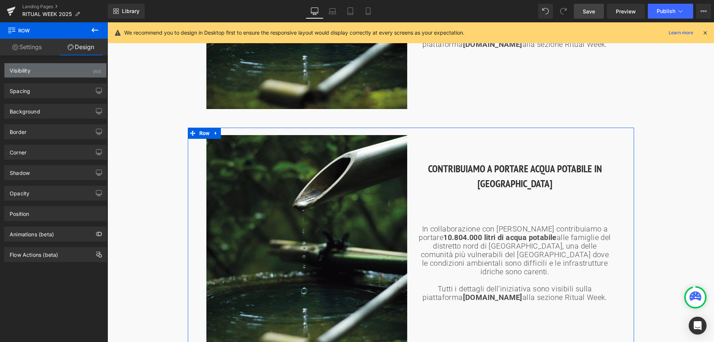
click at [71, 75] on div "Visibility (All)" at bounding box center [55, 70] width 102 height 14
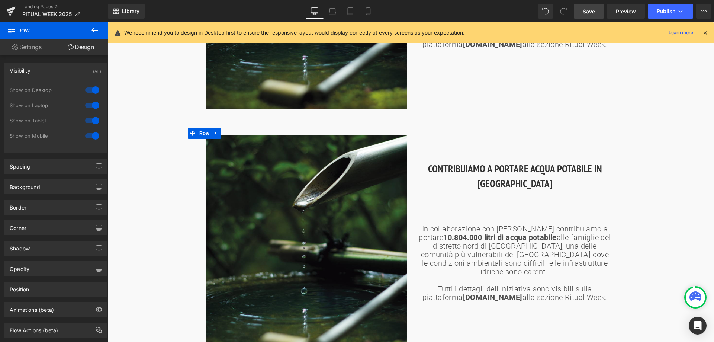
click at [93, 87] on div at bounding box center [92, 90] width 18 height 12
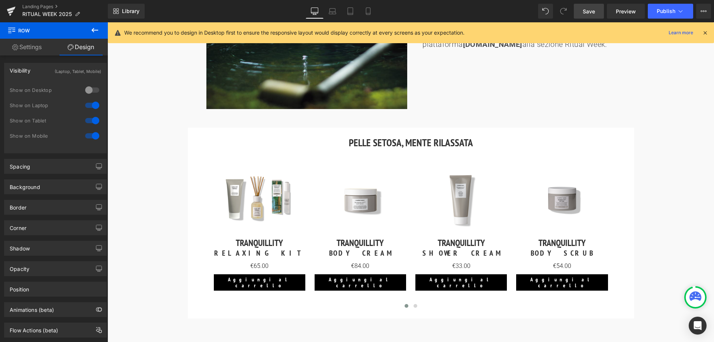
click at [94, 107] on div at bounding box center [92, 105] width 18 height 12
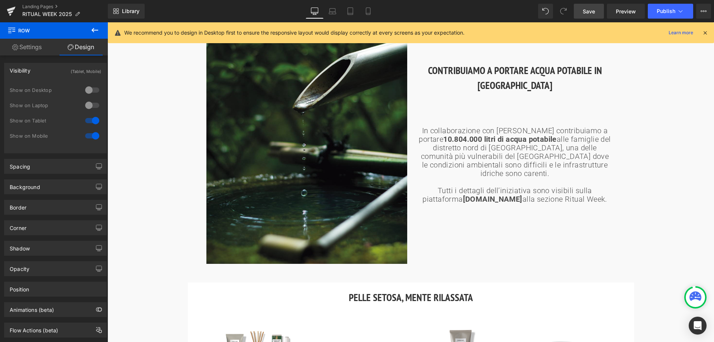
scroll to position [700, 0]
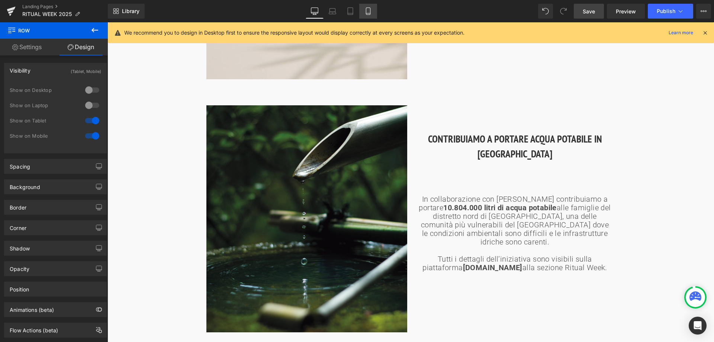
click at [370, 10] on icon at bounding box center [367, 10] width 7 height 7
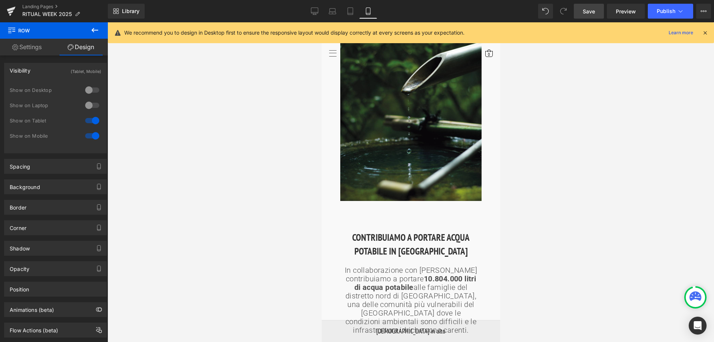
scroll to position [578, 0]
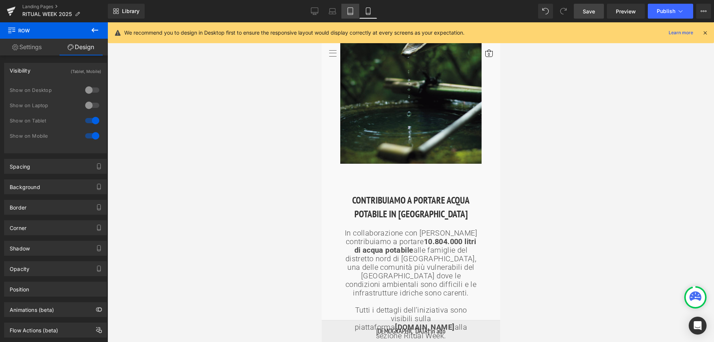
click at [346, 16] on link "Tablet" at bounding box center [350, 11] width 18 height 15
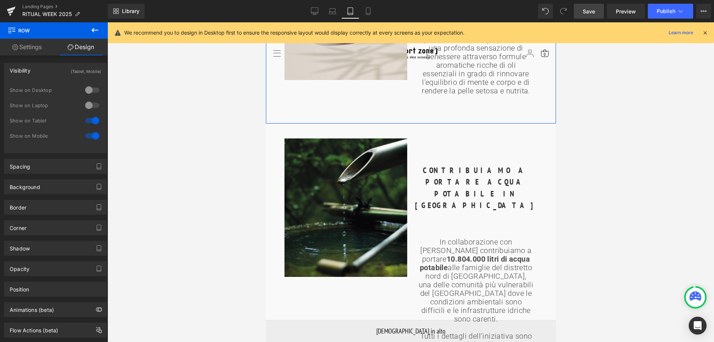
scroll to position [442, 0]
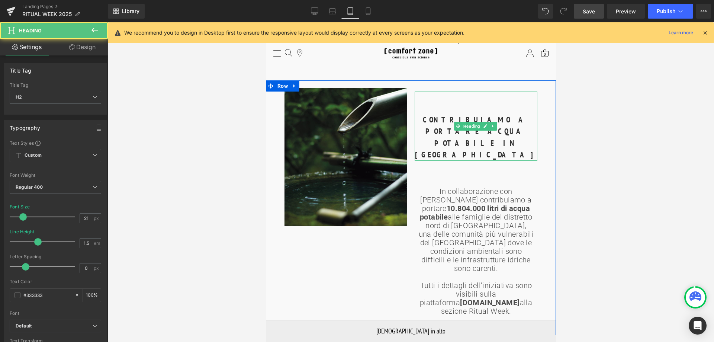
click at [434, 91] on div "CONTRIBUIAMO A PORTARE ACQUA POTABILE IN [GEOGRAPHIC_DATA]" at bounding box center [475, 125] width 123 height 69
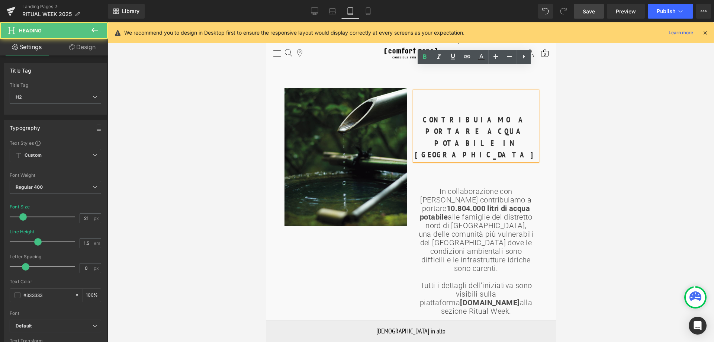
click at [426, 114] on h2 "CONTRIBUIAMO A PORTARE ACQUA POTABILE IN [GEOGRAPHIC_DATA]" at bounding box center [475, 137] width 123 height 47
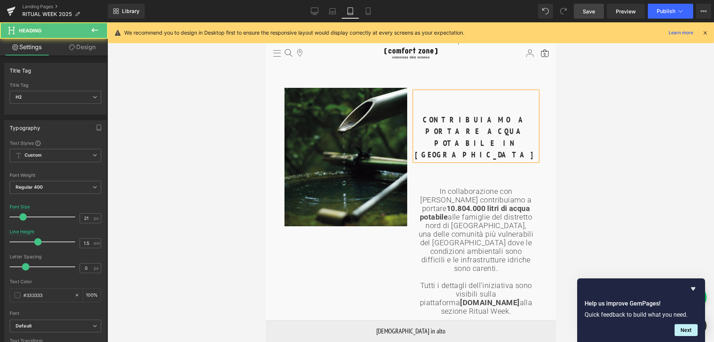
click at [449, 91] on div "CONTRIBUIAMO A PORTARE ACQUA POTABILE IN [GEOGRAPHIC_DATA]" at bounding box center [475, 125] width 123 height 69
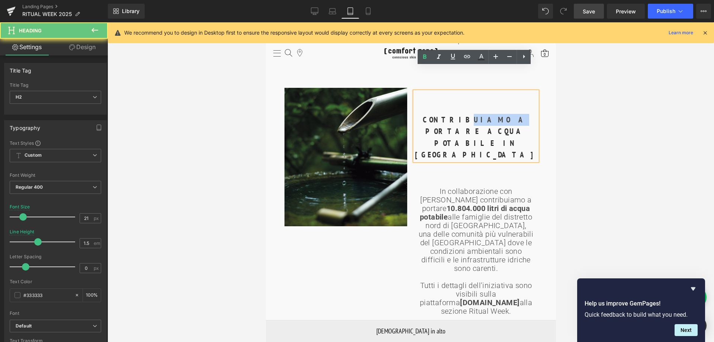
drag, startPoint x: 452, startPoint y: 78, endPoint x: 473, endPoint y: 85, distance: 22.7
click at [473, 91] on div "CONTRIBUIAMO A PORTARE ACQUA POTABILE IN [GEOGRAPHIC_DATA]" at bounding box center [475, 125] width 123 height 69
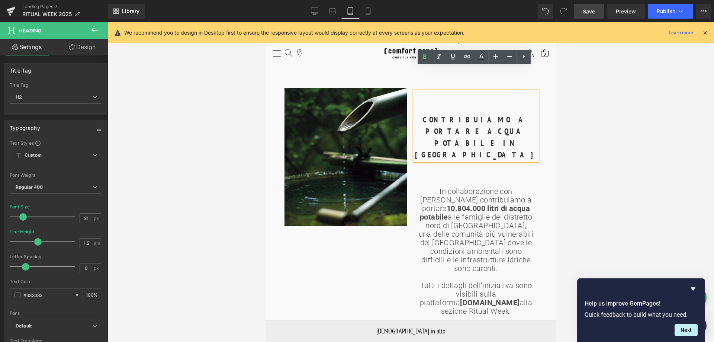
click at [414, 91] on div "CONTRIBUIAMO A PORTARE ACQUA POTABILE IN [GEOGRAPHIC_DATA]" at bounding box center [475, 125] width 123 height 69
click at [421, 114] on h2 "CONTRIBUIAMO A PORTARE ACQUA POTABILE IN [GEOGRAPHIC_DATA]" at bounding box center [475, 137] width 123 height 47
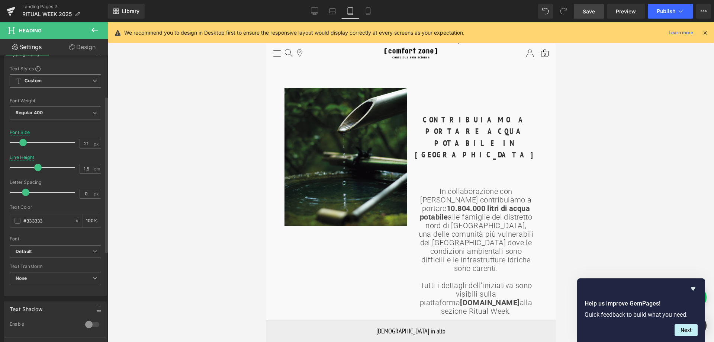
scroll to position [0, 0]
click at [86, 48] on link "Design" at bounding box center [82, 47] width 54 height 17
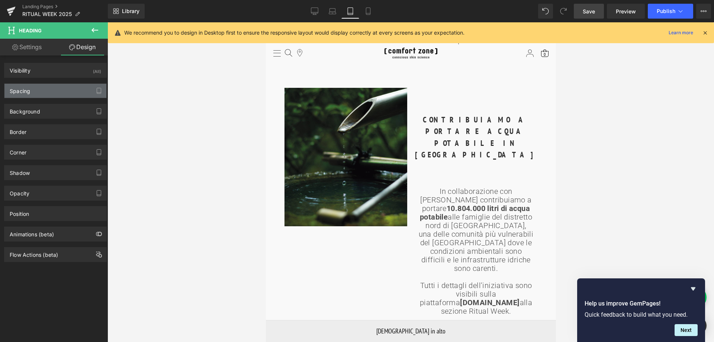
click at [35, 89] on div "Spacing" at bounding box center [55, 91] width 102 height 14
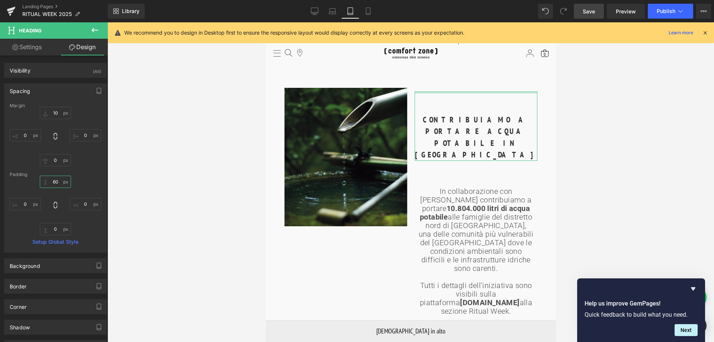
click at [54, 180] on input "text" at bounding box center [55, 181] width 31 height 12
type input "60"
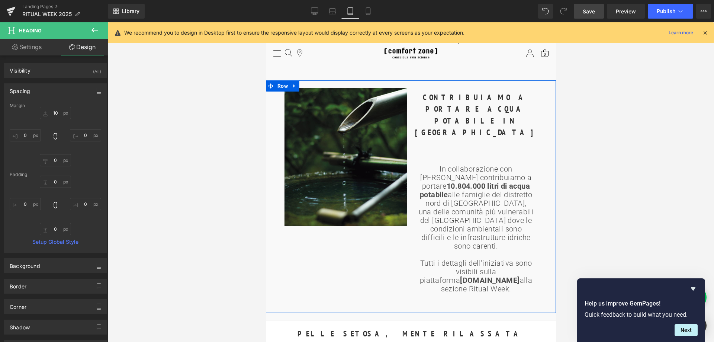
click at [436, 165] on p "In collaborazione con WAMI contribuiamo a portare 10.804.000 litri di acqua pot…" at bounding box center [475, 207] width 115 height 85
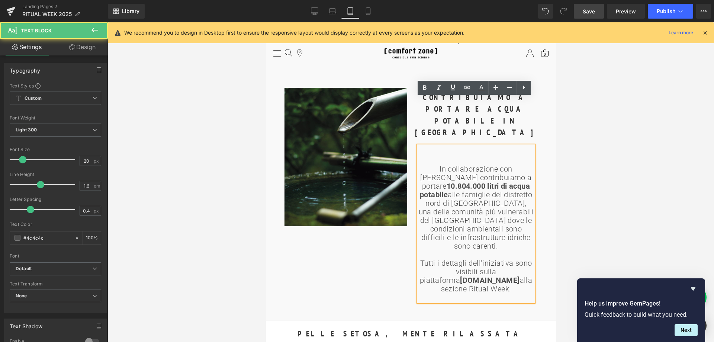
click at [439, 165] on p "In collaborazione con WAMI contribuiamo a portare 10.804.000 litri di acqua pot…" at bounding box center [475, 207] width 115 height 85
click at [424, 165] on p "In collaborazione con WAMI contribuiamo a portare 10.804.000 litri di acqua pot…" at bounding box center [475, 207] width 115 height 85
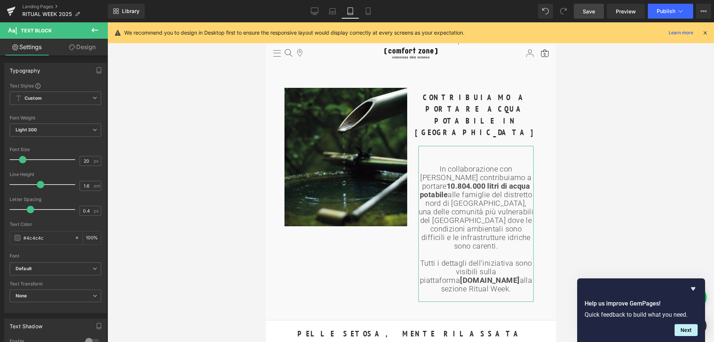
click at [77, 39] on link "Design" at bounding box center [82, 47] width 54 height 17
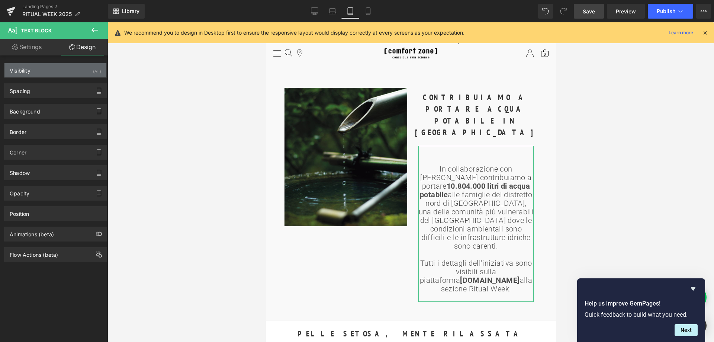
click at [56, 70] on div "Visibility (All)" at bounding box center [55, 70] width 102 height 14
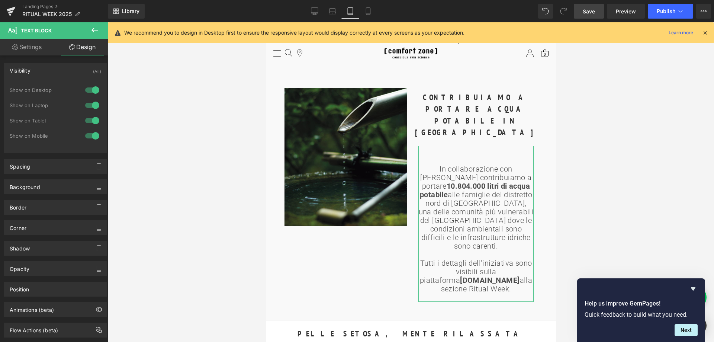
click at [81, 42] on link "Design" at bounding box center [82, 47] width 54 height 17
click at [34, 43] on link "Settings" at bounding box center [27, 47] width 54 height 17
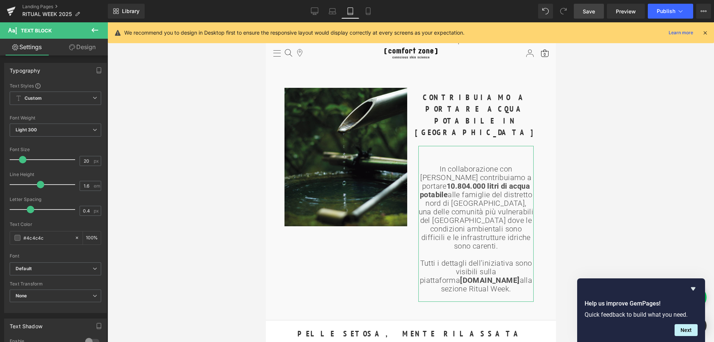
click at [79, 48] on link "Design" at bounding box center [82, 47] width 54 height 17
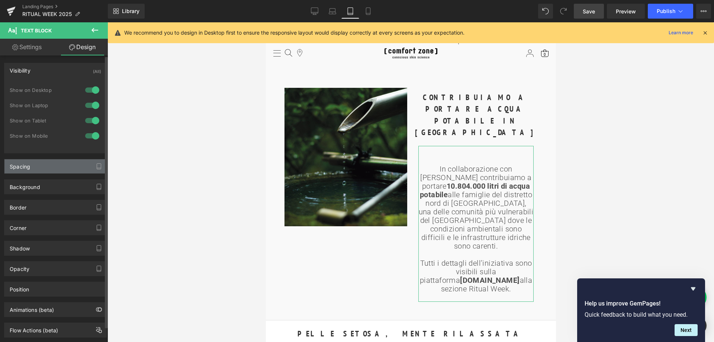
click at [22, 171] on div "Spacing" at bounding box center [55, 166] width 102 height 14
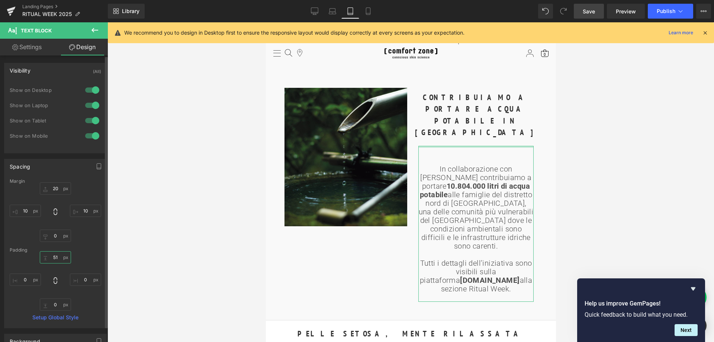
click at [59, 258] on input "text" at bounding box center [55, 257] width 31 height 12
type input "51"
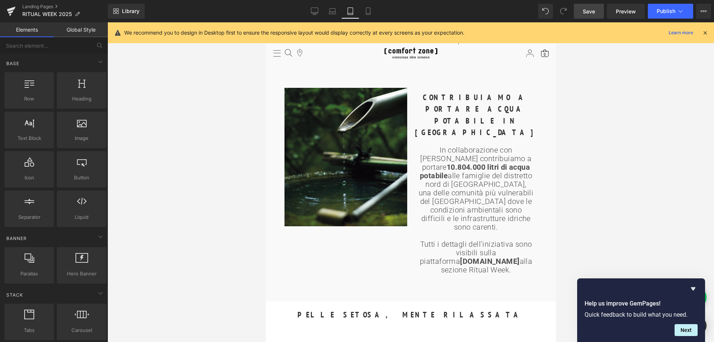
click at [636, 171] on div at bounding box center [410, 181] width 606 height 319
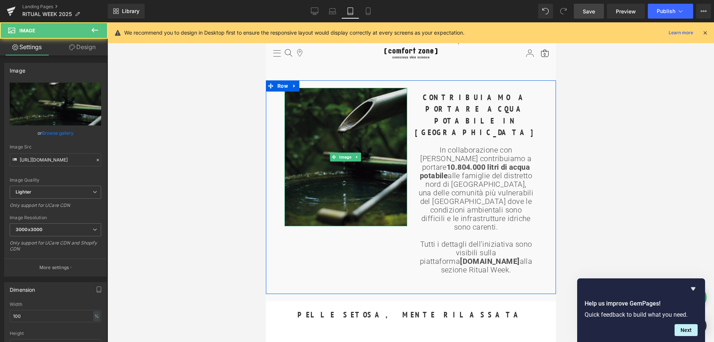
click at [349, 88] on img at bounding box center [345, 157] width 123 height 139
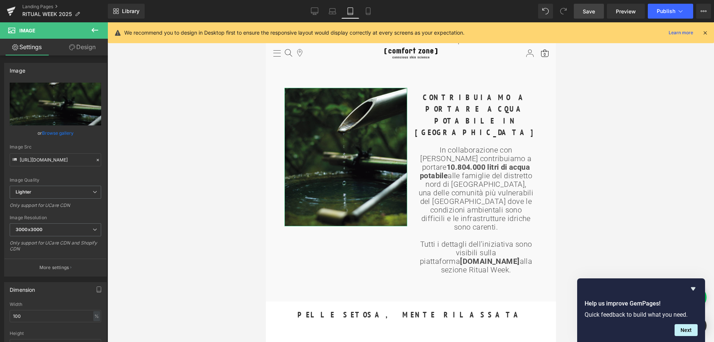
click at [86, 50] on link "Design" at bounding box center [82, 47] width 54 height 17
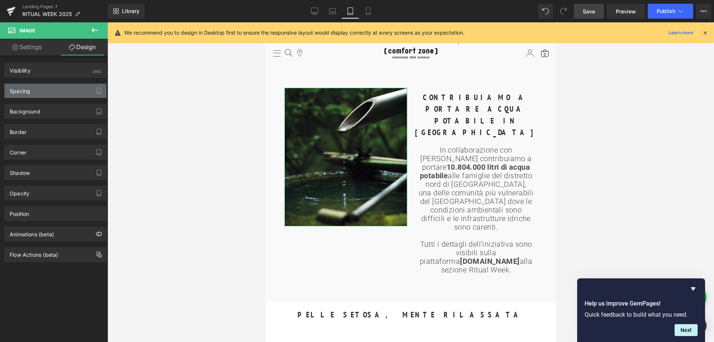
click at [32, 89] on div "Spacing" at bounding box center [55, 91] width 102 height 14
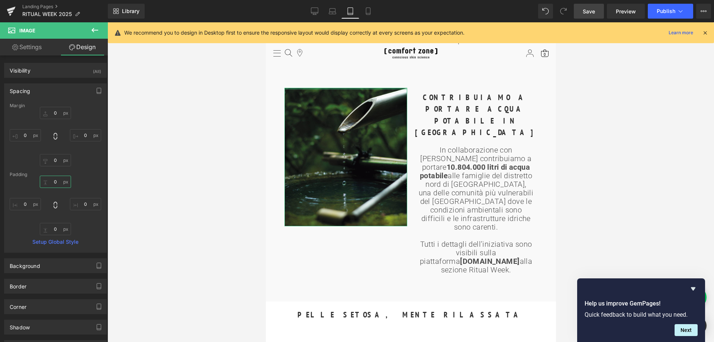
click at [56, 181] on input "0" at bounding box center [55, 181] width 31 height 12
type input "5"
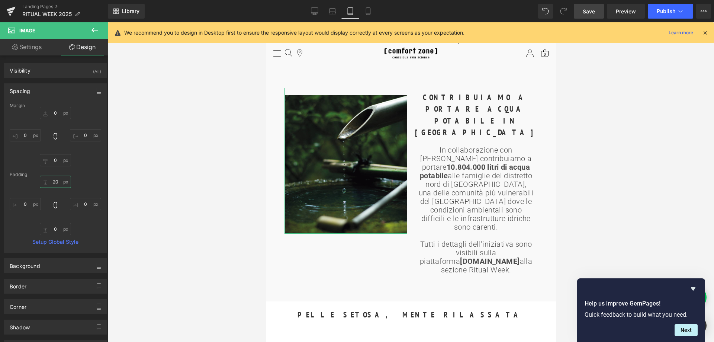
type input "2"
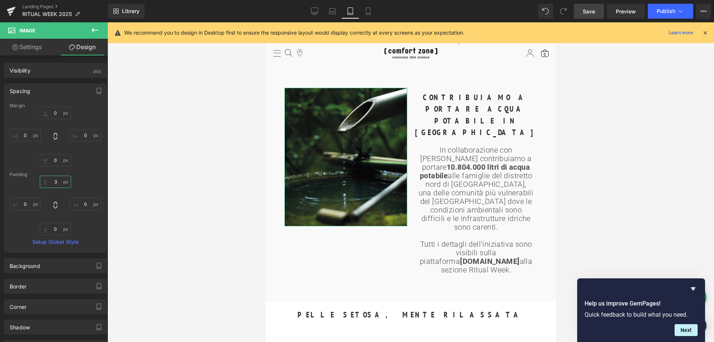
type input "30"
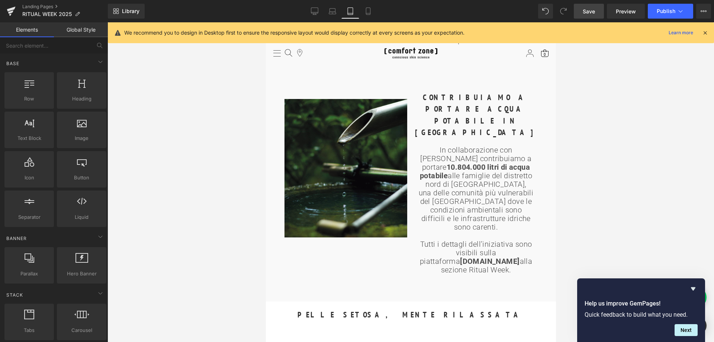
click at [669, 96] on div at bounding box center [410, 181] width 606 height 319
click at [368, 10] on icon at bounding box center [367, 10] width 7 height 7
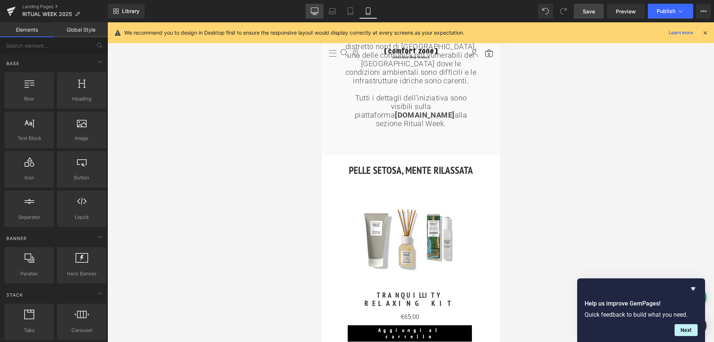
drag, startPoint x: 313, startPoint y: 11, endPoint x: 242, endPoint y: 28, distance: 73.7
click at [313, 11] on icon at bounding box center [314, 10] width 7 height 7
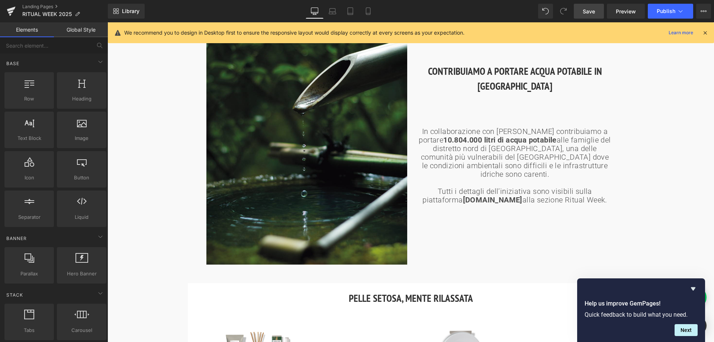
scroll to position [648, 0]
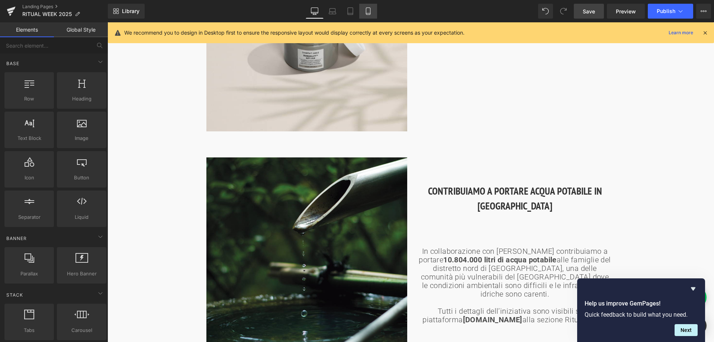
click at [366, 16] on link "Mobile" at bounding box center [368, 11] width 18 height 15
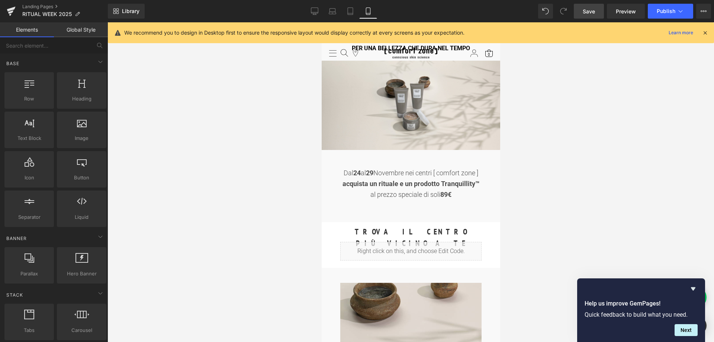
scroll to position [0, 0]
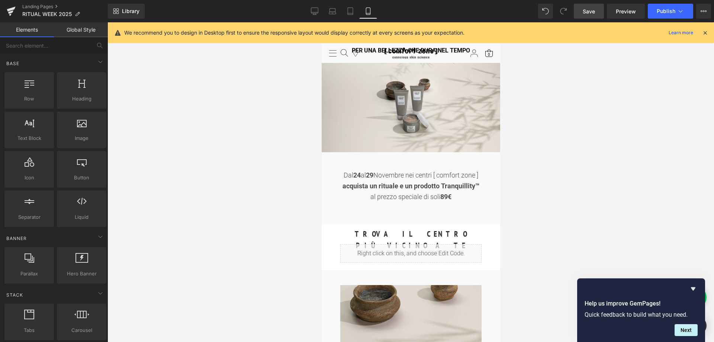
click at [588, 12] on span "Save" at bounding box center [588, 11] width 12 height 8
click at [591, 13] on span "Save" at bounding box center [588, 11] width 12 height 8
click at [667, 14] on button "Publish" at bounding box center [669, 11] width 45 height 15
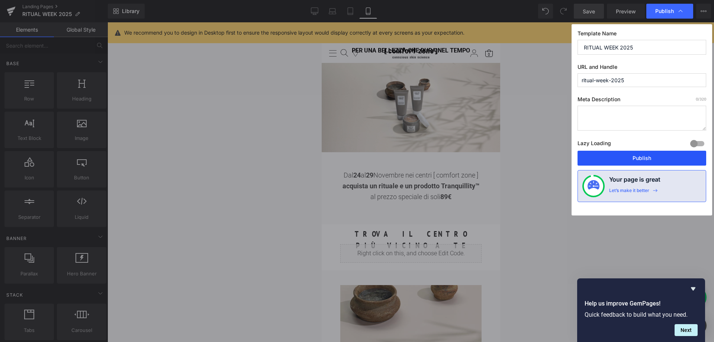
click at [642, 159] on button "Publish" at bounding box center [641, 158] width 129 height 15
